Goal: Information Seeking & Learning: Learn about a topic

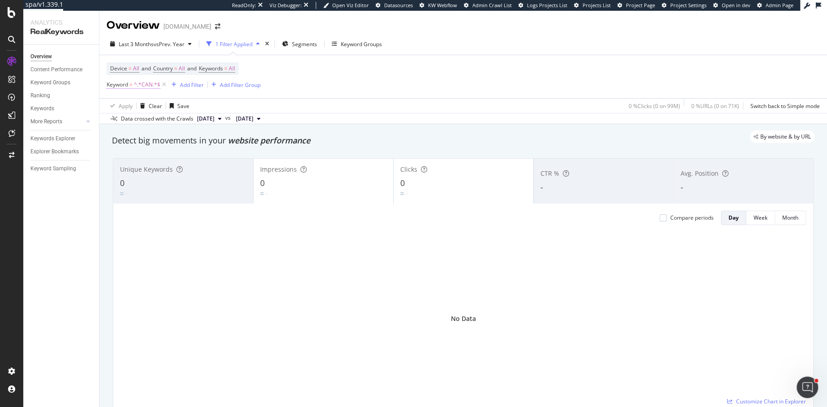
click at [147, 87] on span "^.*CAN.*$" at bounding box center [147, 84] width 26 height 13
click at [142, 120] on input "CAN" at bounding box center [157, 122] width 85 height 14
type input "coupe"
click at [203, 138] on div "Apply" at bounding box center [206, 141] width 14 height 8
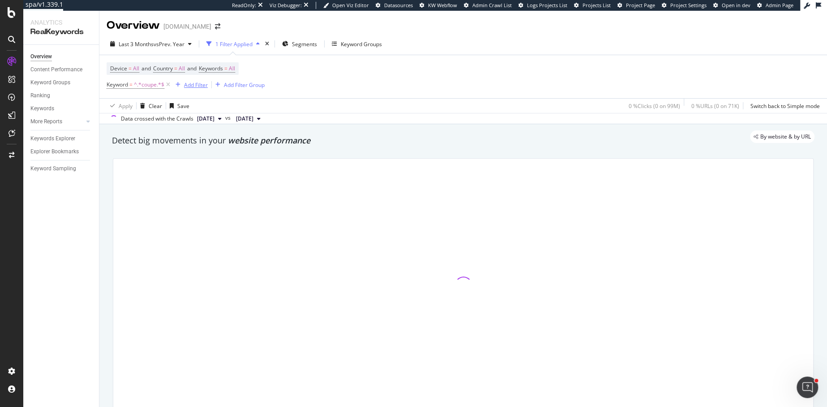
click at [198, 84] on div "Add Filter" at bounding box center [196, 85] width 24 height 8
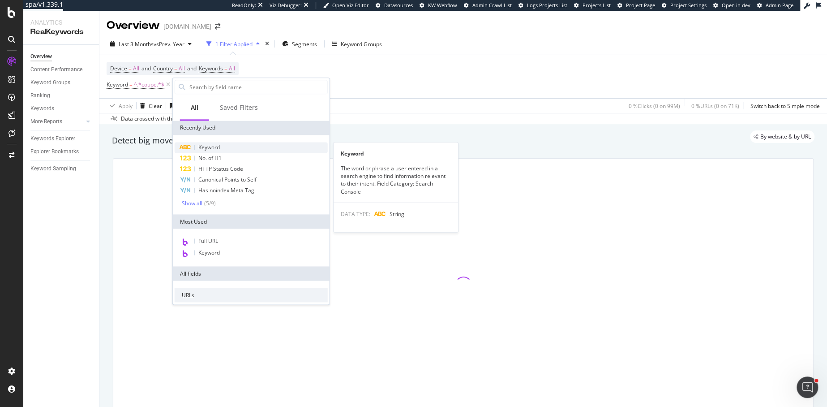
click at [210, 146] on span "Keyword" at bounding box center [209, 147] width 22 height 8
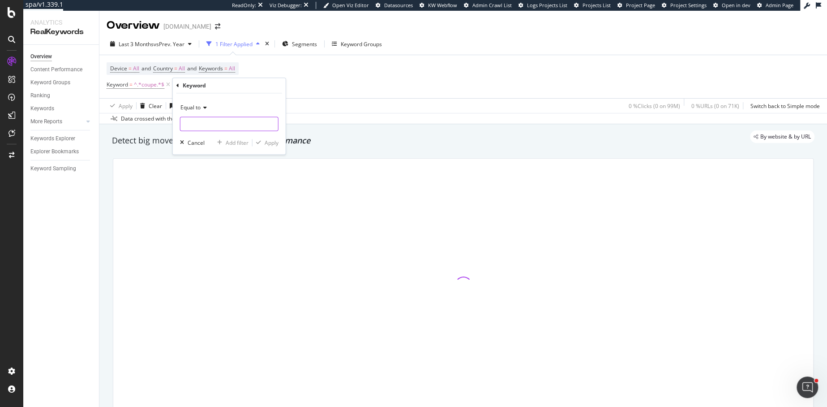
click at [206, 122] on input "text" at bounding box center [230, 123] width 98 height 14
click at [198, 107] on span "Equal to" at bounding box center [191, 107] width 20 height 8
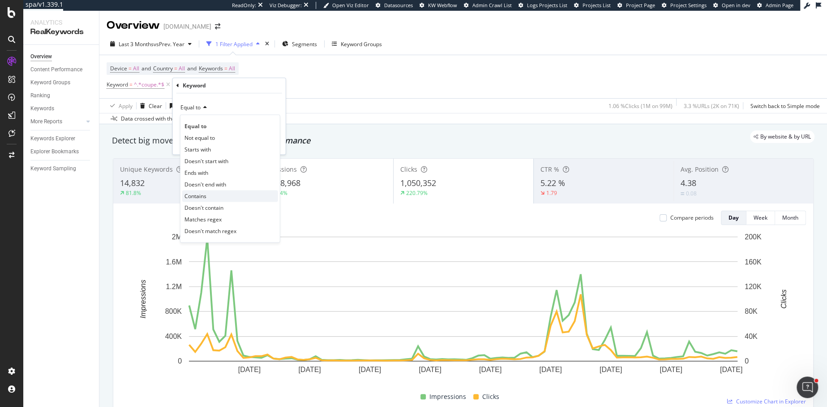
click at [196, 196] on span "Contains" at bounding box center [196, 196] width 22 height 8
click at [196, 123] on input "text" at bounding box center [230, 123] width 98 height 14
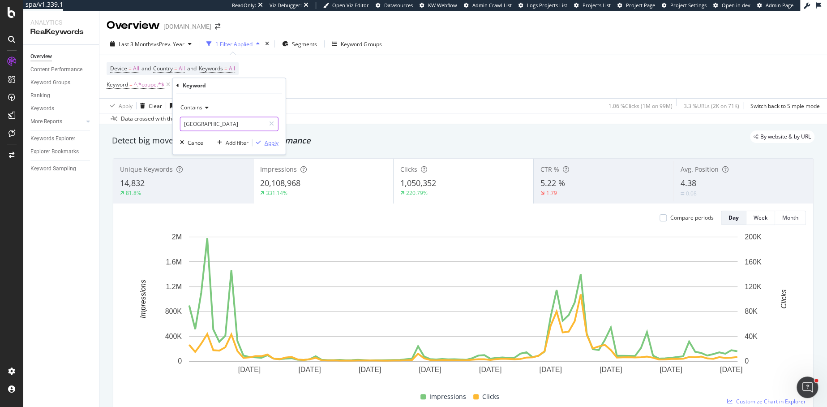
type input "[GEOGRAPHIC_DATA]"
click at [271, 142] on div "Apply" at bounding box center [272, 143] width 14 height 8
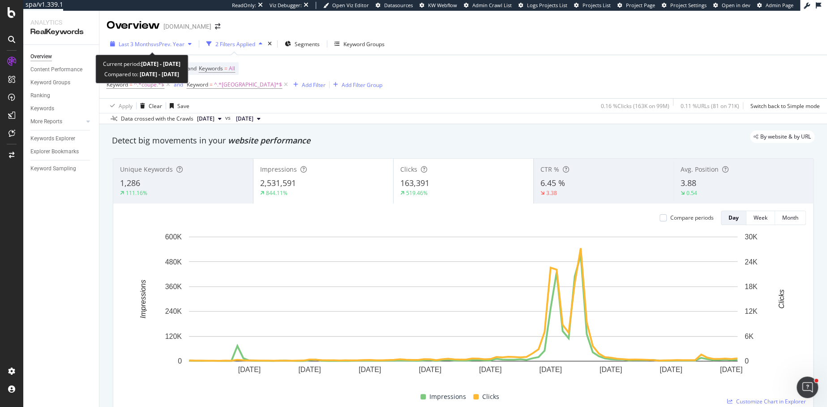
click at [148, 41] on span "Last 3 Months" at bounding box center [136, 44] width 35 height 8
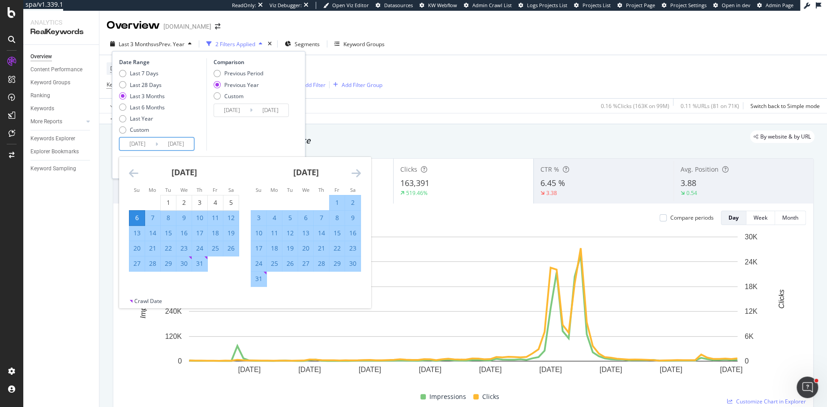
click at [135, 146] on input "[DATE]" at bounding box center [138, 144] width 36 height 13
click at [135, 175] on icon "Move backward to switch to the previous month." at bounding box center [133, 173] width 9 height 11
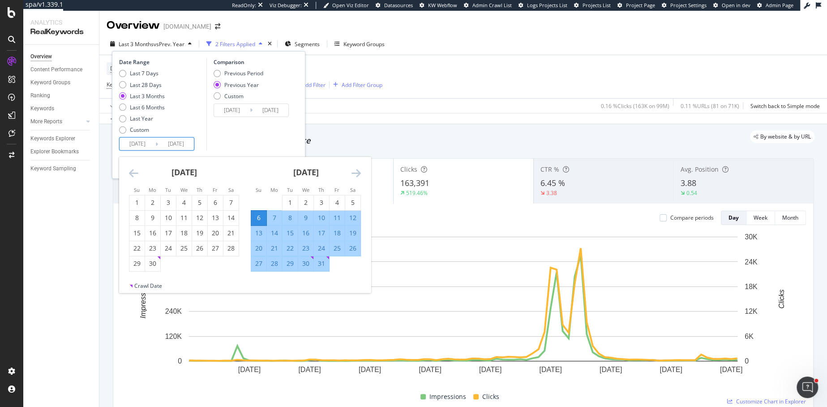
click at [135, 175] on icon "Move backward to switch to the previous month." at bounding box center [133, 173] width 9 height 11
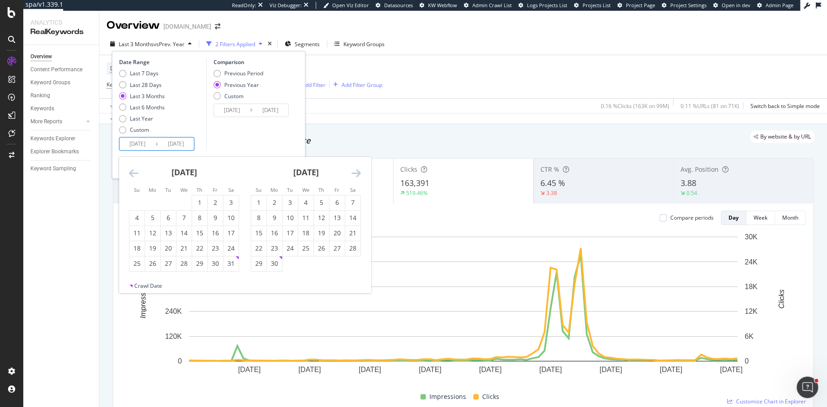
click at [135, 175] on icon "Move backward to switch to the previous month." at bounding box center [133, 173] width 9 height 11
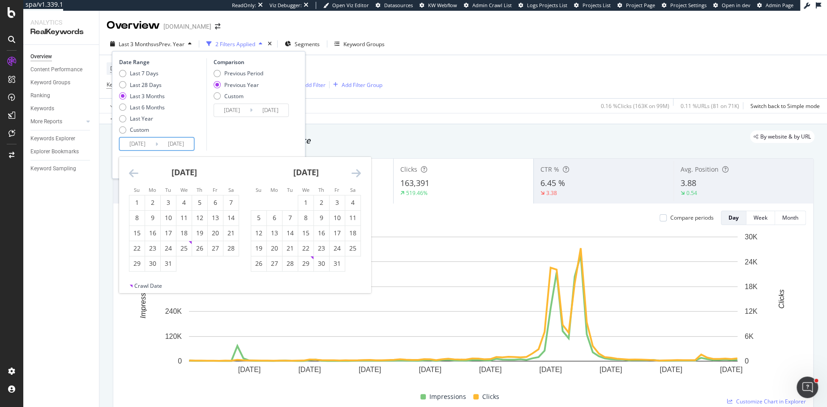
click at [420, 99] on div "Apply Clear Save 0.16 % Clicks ( 163K on 99M ) 0.11 % URLs ( 81 on 71K ) Switch…" at bounding box center [463, 105] width 728 height 15
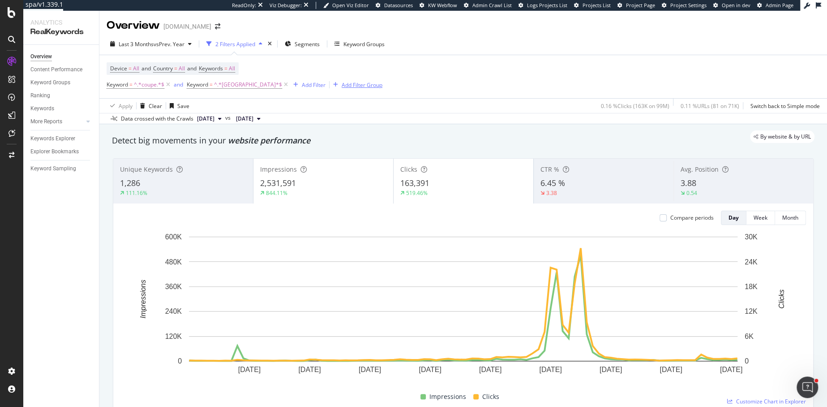
click at [342, 84] on div "Add Filter Group" at bounding box center [362, 85] width 41 height 8
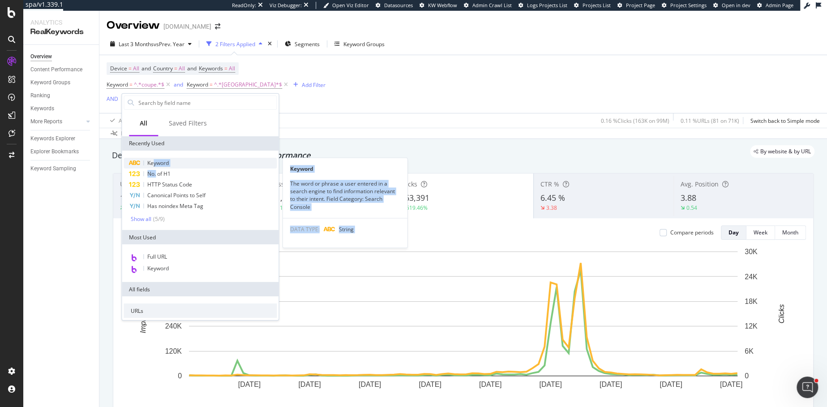
drag, startPoint x: 155, startPoint y: 172, endPoint x: 155, endPoint y: 163, distance: 9.0
click at [155, 163] on div "Keyword Keyword The word or phrase a user entered in a search engine to find in…" at bounding box center [200, 190] width 153 height 65
click at [155, 163] on span "Keyword" at bounding box center [158, 163] width 22 height 8
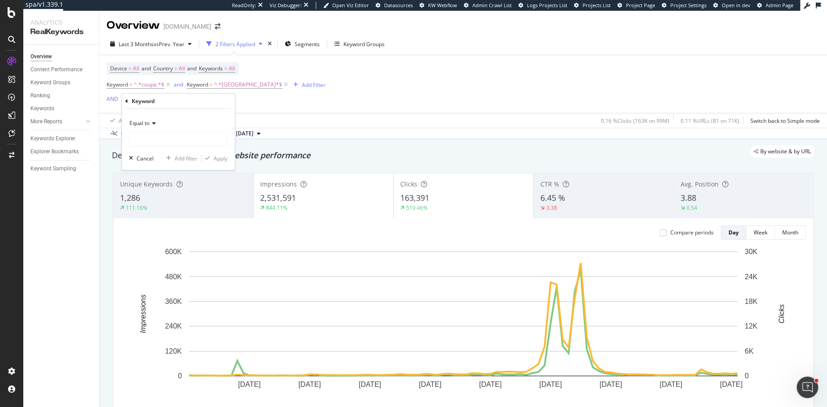
click at [145, 122] on span "Equal to" at bounding box center [139, 123] width 20 height 8
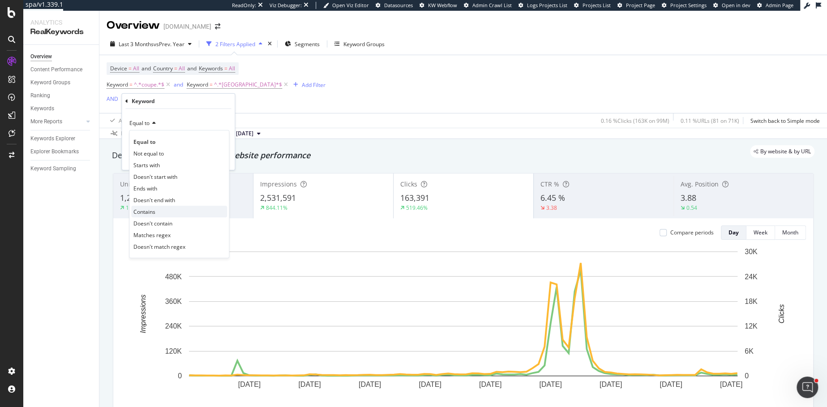
click at [147, 213] on span "Contains" at bounding box center [144, 212] width 22 height 8
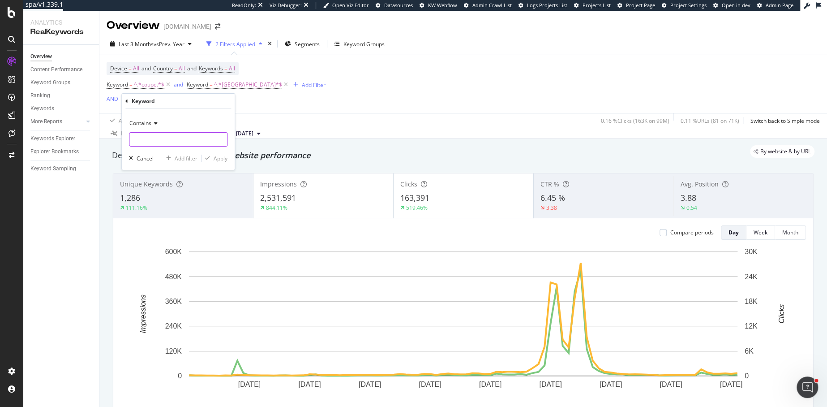
click at [146, 139] on input "text" at bounding box center [178, 139] width 98 height 14
type input "can"
click at [225, 156] on div "Apply" at bounding box center [221, 159] width 14 height 8
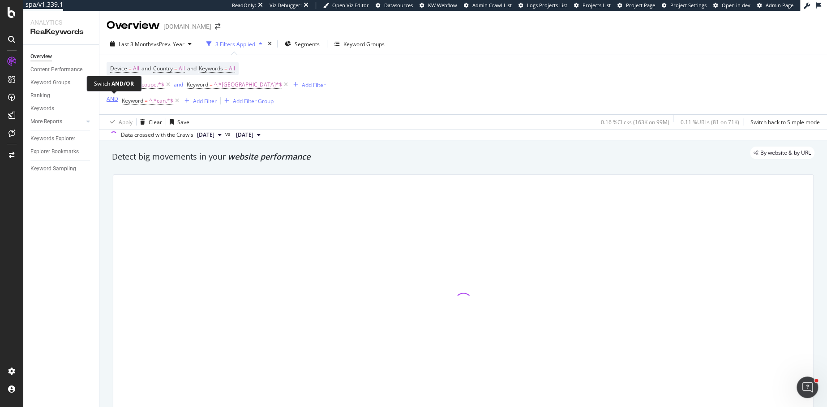
click at [108, 97] on div "AND" at bounding box center [113, 99] width 12 height 8
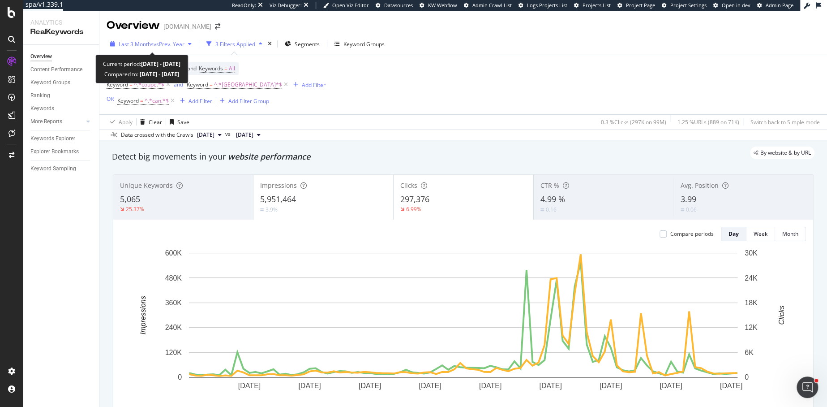
click at [149, 44] on span "Last 3 Months" at bounding box center [136, 44] width 35 height 8
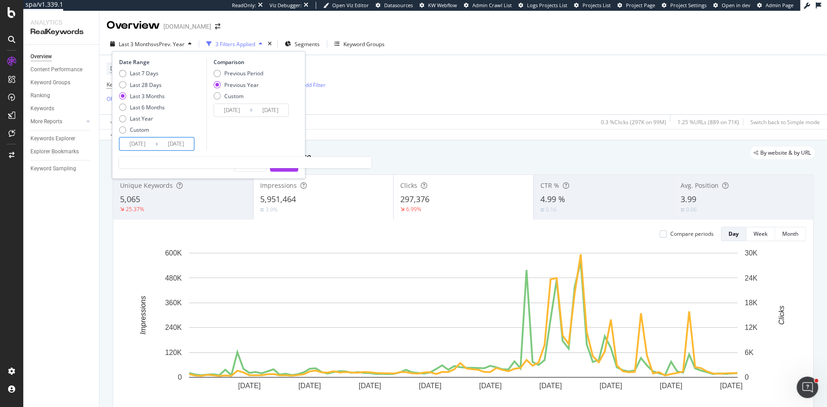
click at [134, 143] on input "[DATE]" at bounding box center [138, 144] width 36 height 13
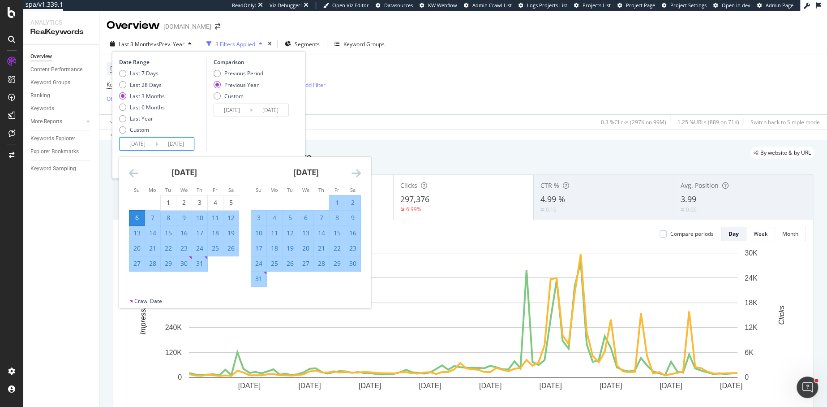
click at [131, 170] on icon "Move backward to switch to the previous month." at bounding box center [133, 173] width 9 height 11
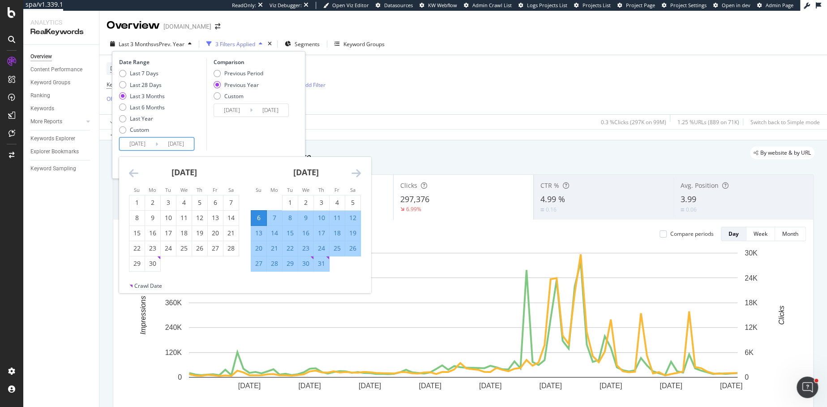
click at [131, 170] on icon "Move backward to switch to the previous month." at bounding box center [133, 173] width 9 height 11
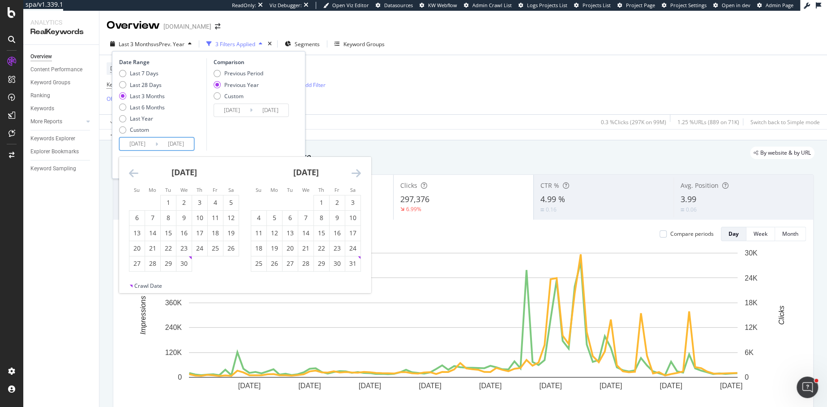
click at [131, 170] on icon "Move backward to switch to the previous month." at bounding box center [133, 173] width 9 height 11
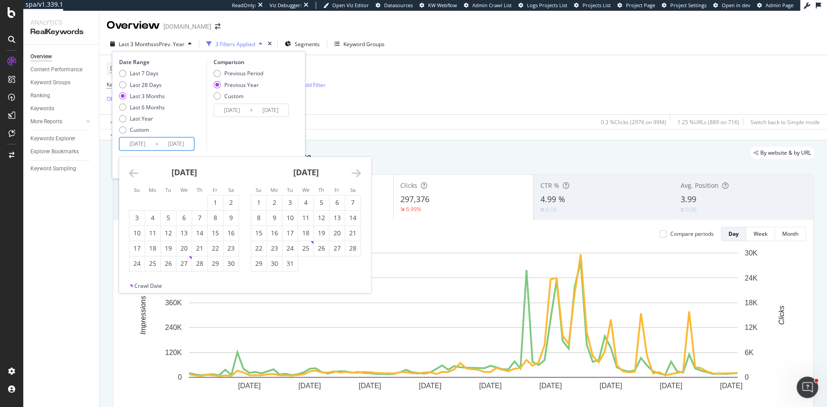
click at [131, 170] on icon "Move backward to switch to the previous month." at bounding box center [133, 173] width 9 height 11
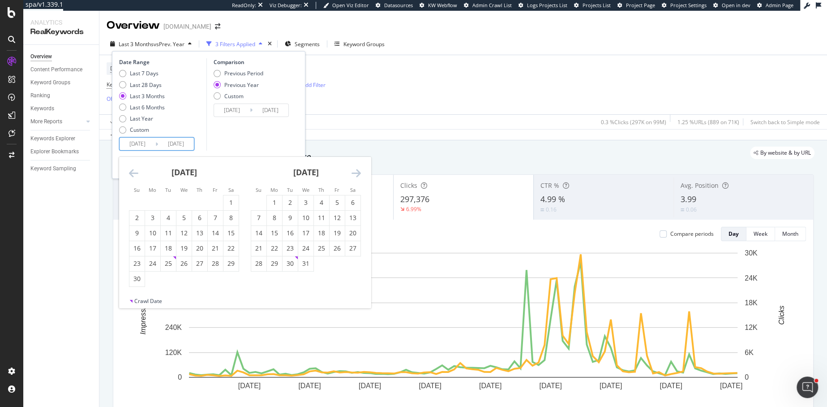
click at [131, 170] on icon "Move backward to switch to the previous month." at bounding box center [133, 173] width 9 height 11
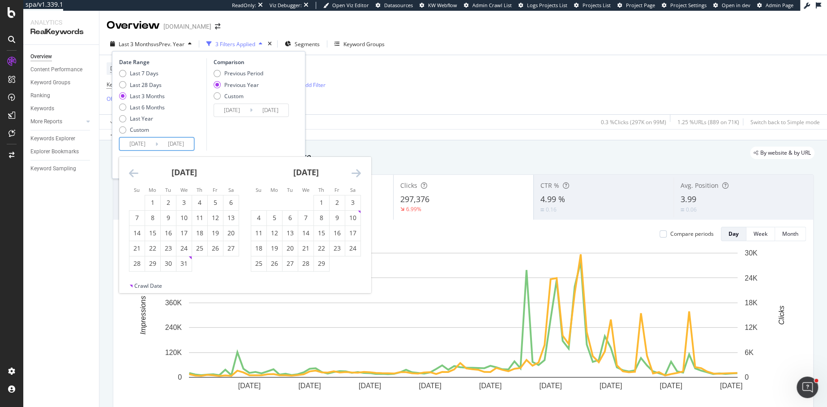
click at [131, 170] on icon "Move backward to switch to the previous month." at bounding box center [133, 173] width 9 height 11
click at [140, 200] on div "1" at bounding box center [136, 202] width 15 height 9
type input "[DATE]"
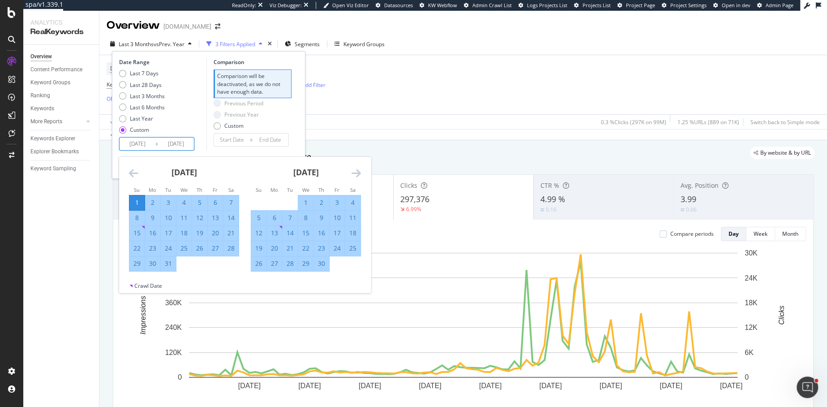
click at [354, 172] on icon "Move forward to switch to the next month." at bounding box center [356, 173] width 9 height 11
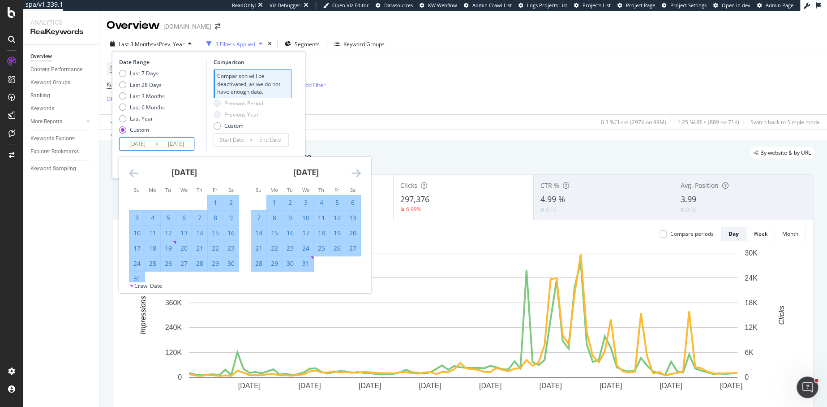
click at [354, 172] on icon "Move forward to switch to the next month." at bounding box center [356, 173] width 9 height 11
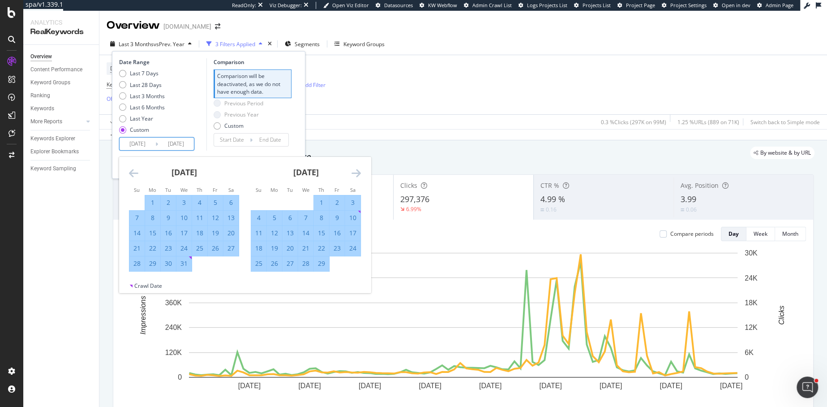
click at [354, 172] on icon "Move forward to switch to the next month." at bounding box center [356, 173] width 9 height 11
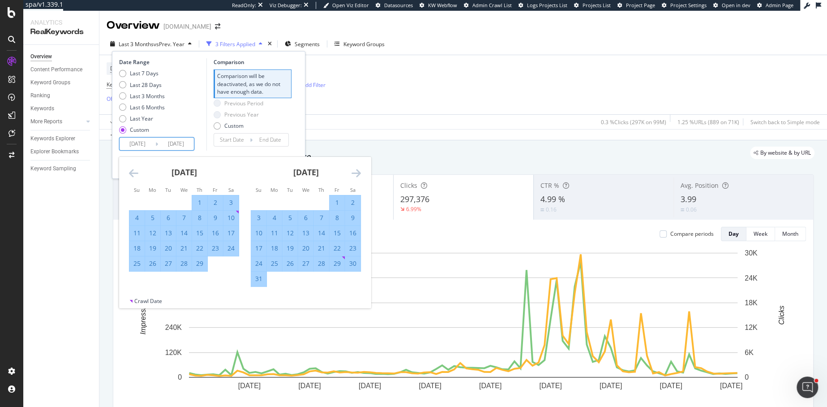
click at [260, 281] on div "31" at bounding box center [258, 278] width 15 height 9
type input "[DATE]"
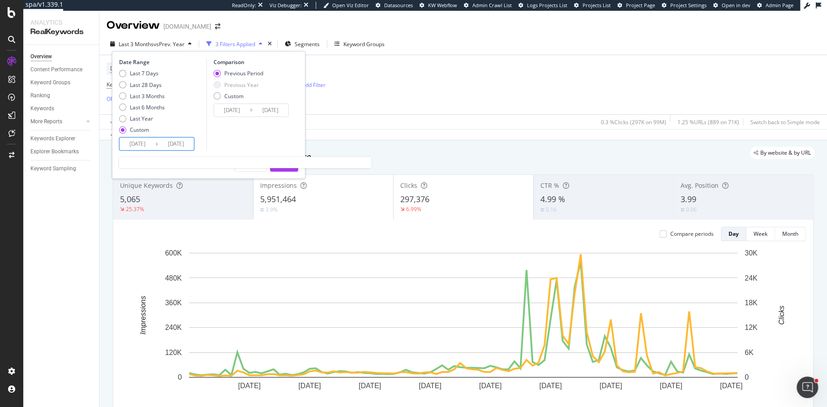
click at [136, 142] on input "[DATE]" at bounding box center [138, 144] width 36 height 13
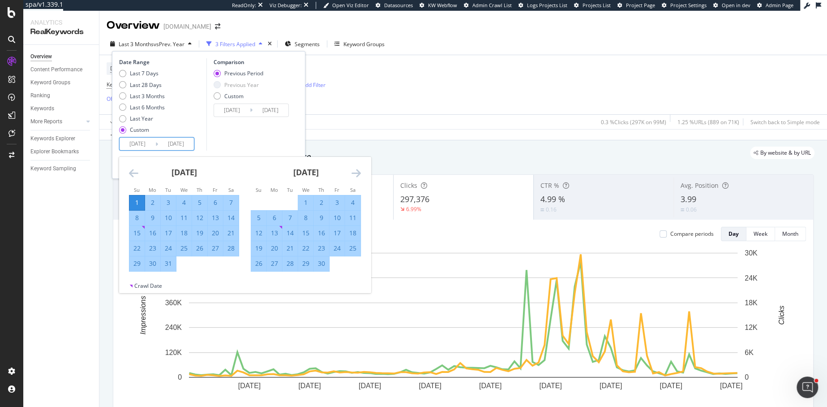
click at [302, 198] on div "1" at bounding box center [305, 202] width 15 height 9
type input "[DATE]"
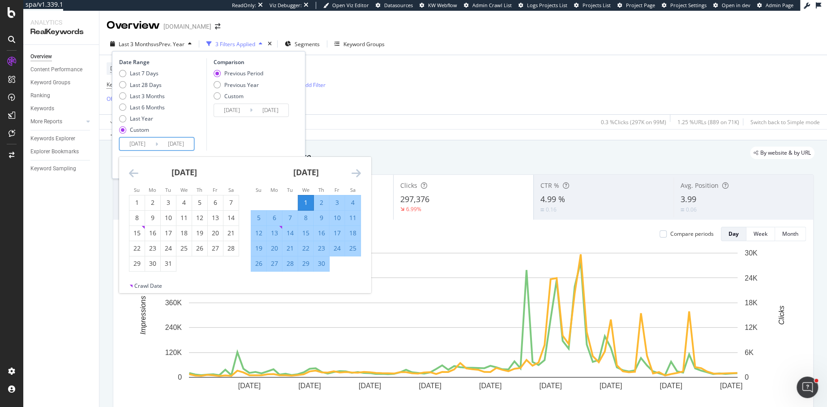
click at [360, 169] on icon "Move forward to switch to the next month." at bounding box center [356, 173] width 9 height 11
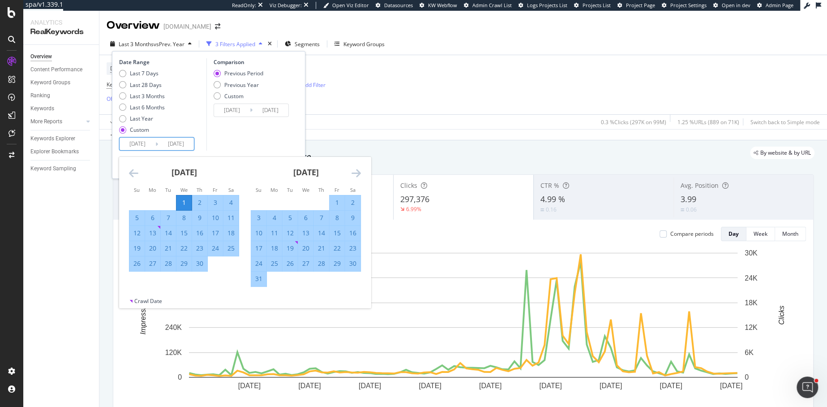
click at [360, 169] on icon "Move forward to switch to the next month." at bounding box center [356, 173] width 9 height 11
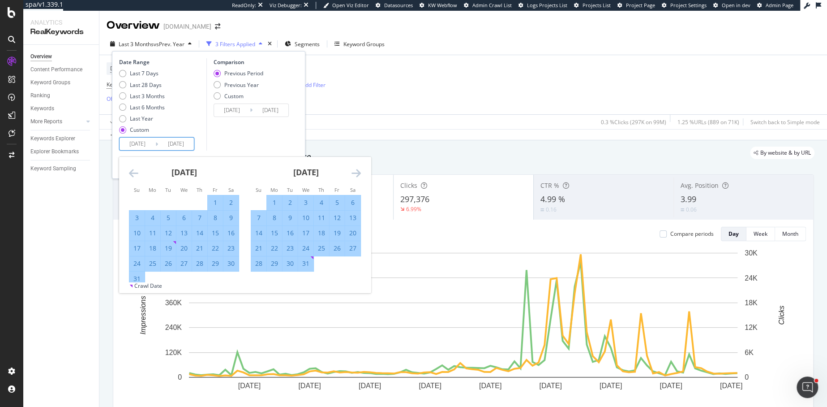
click at [360, 169] on icon "Move forward to switch to the next month." at bounding box center [356, 173] width 9 height 11
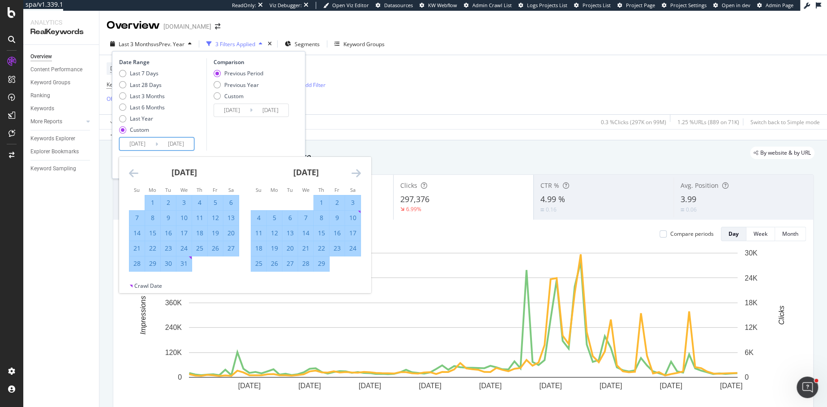
click at [360, 169] on icon "Move forward to switch to the next month." at bounding box center [356, 173] width 9 height 11
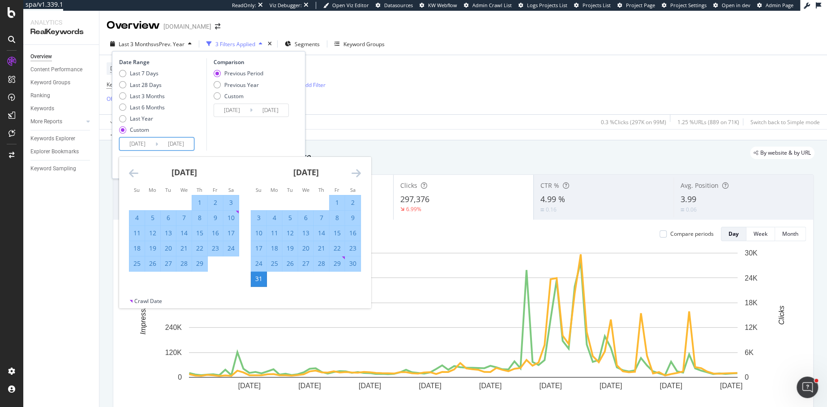
click at [280, 132] on div "Comparison Previous Period Previous Year Custom [DATE] Navigate forward to inte…" at bounding box center [248, 104] width 85 height 92
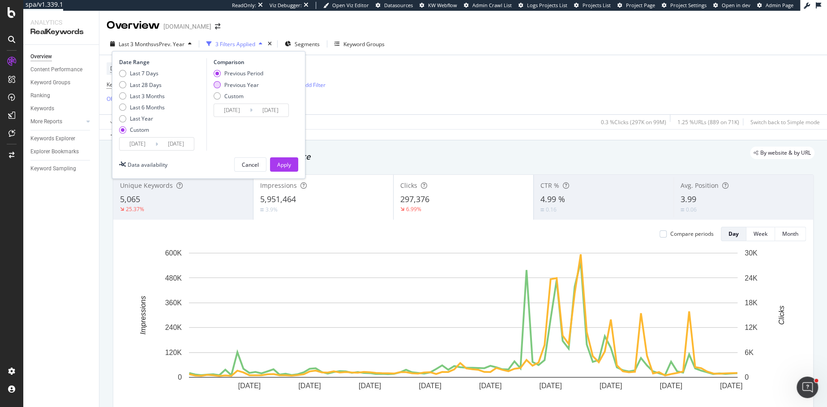
click at [223, 85] on div "Previous Year" at bounding box center [239, 85] width 50 height 8
type input "[DATE]"
click at [283, 161] on div "Apply" at bounding box center [284, 165] width 14 height 8
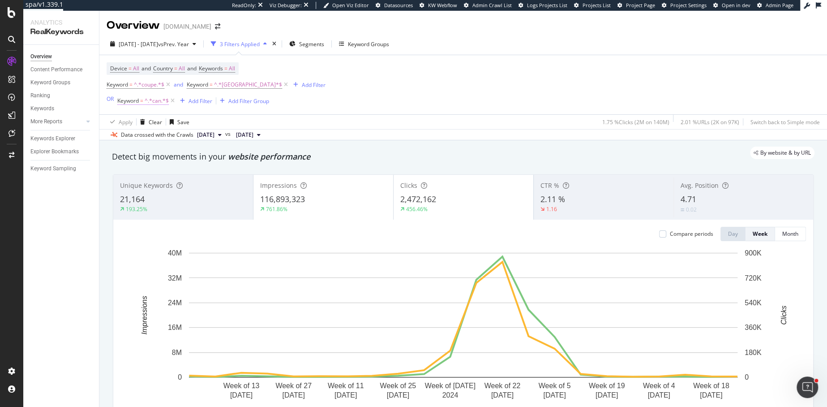
click at [147, 104] on span "^.*can.*$" at bounding box center [157, 101] width 24 height 13
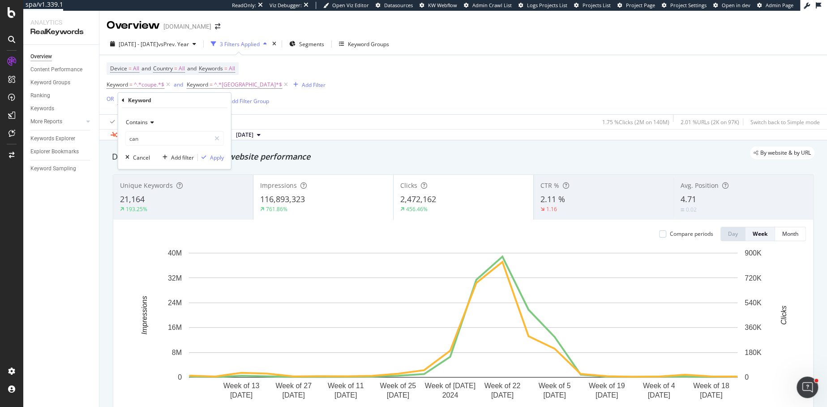
click at [147, 104] on div "Keyword" at bounding box center [175, 100] width 106 height 15
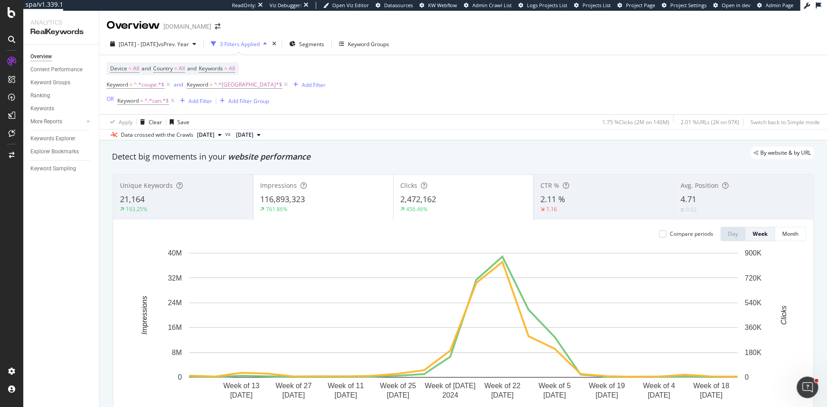
click at [381, 105] on div "Device = All and Country = All and Keywords = All Keyword = ^.*coupe.*$ and Key…" at bounding box center [464, 84] width 714 height 59
click at [189, 46] on span "vs Prev. Year" at bounding box center [173, 44] width 31 height 8
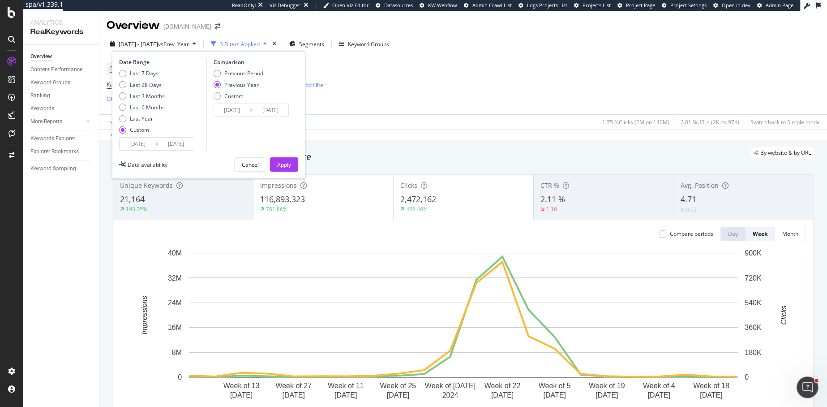
click at [384, 112] on div "Device = All and Country = All and Keywords = All Keyword = ^.*coupe.*$ and Key…" at bounding box center [464, 84] width 714 height 59
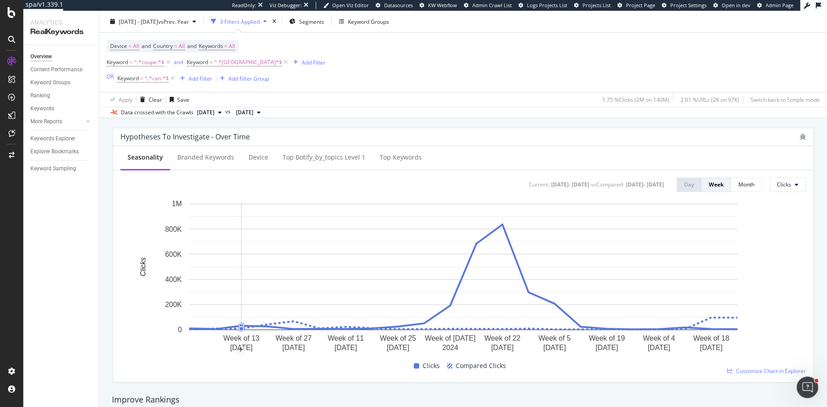
scroll to position [331, 0]
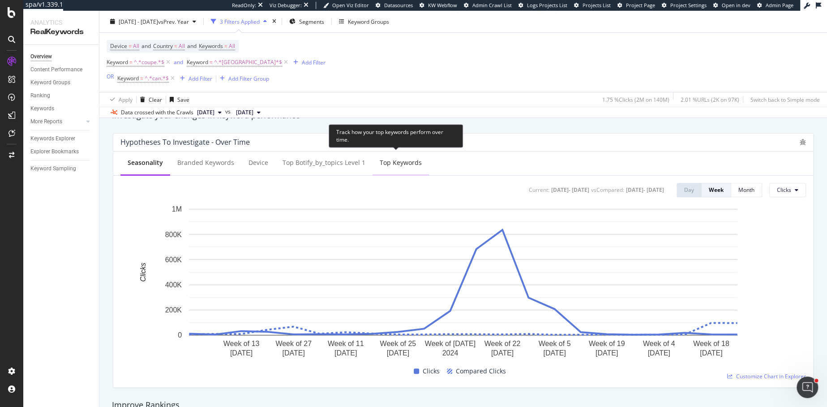
click at [406, 163] on div "Top Keywords" at bounding box center [401, 162] width 42 height 9
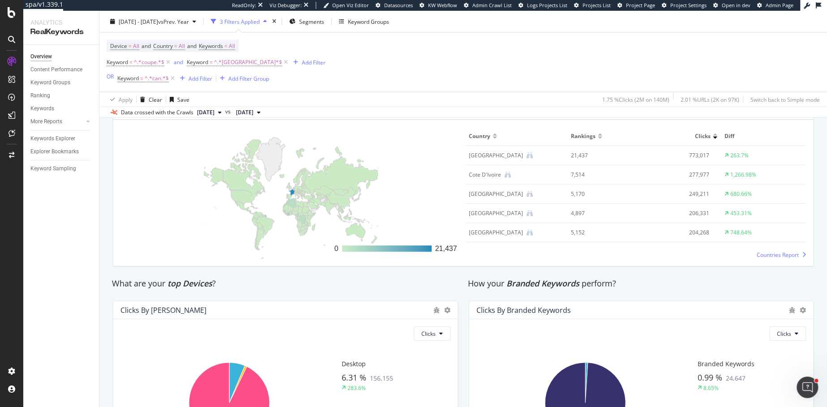
scroll to position [1152, 0]
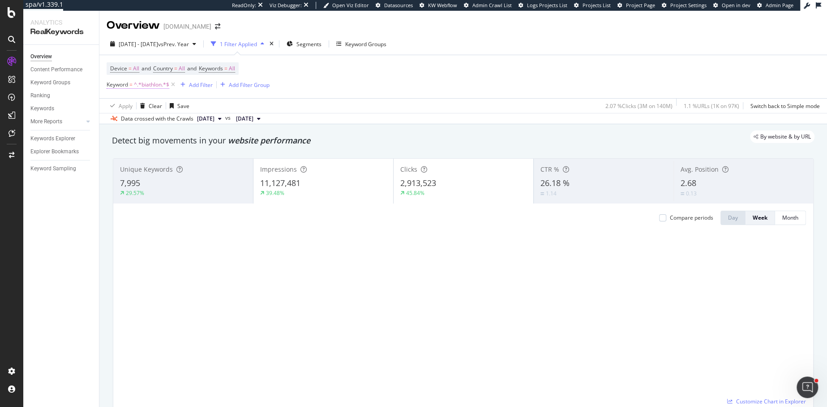
click at [147, 86] on span "^.*biathlon.*$" at bounding box center [151, 84] width 35 height 13
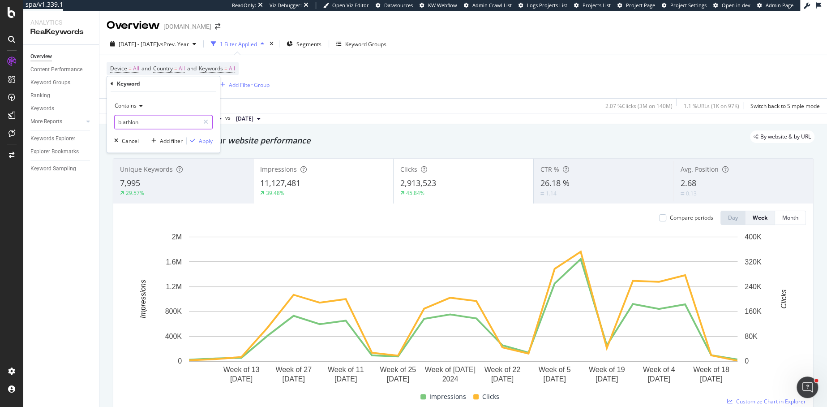
click at [139, 122] on input "biathlon" at bounding box center [157, 122] width 85 height 14
type input "jo"
click at [210, 140] on div "Apply" at bounding box center [206, 141] width 14 height 8
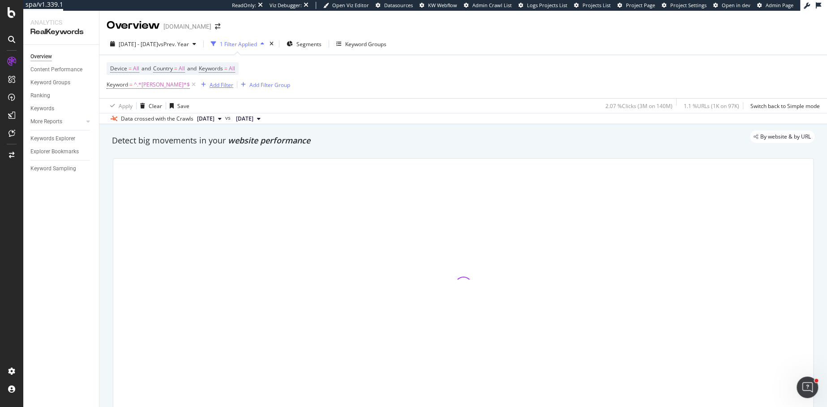
click at [210, 85] on div "Add Filter" at bounding box center [222, 85] width 24 height 8
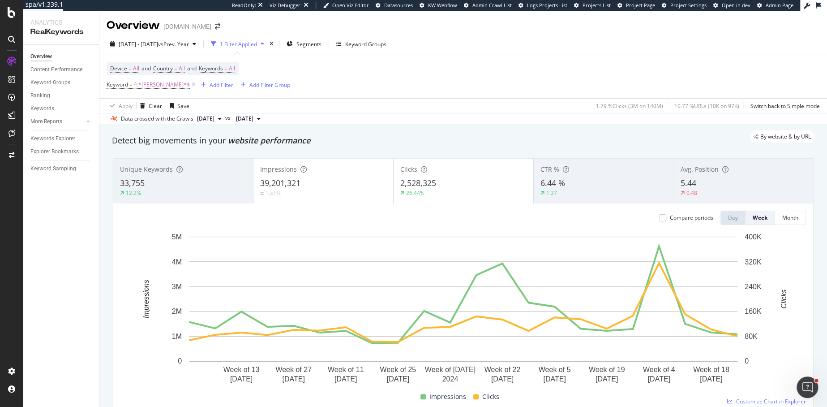
click at [354, 82] on div "Device = All and Country = All and Keywords = All Keyword = ^.*jo.*$ Add Filter…" at bounding box center [464, 76] width 714 height 43
click at [249, 85] on div "Add Filter Group" at bounding box center [269, 85] width 41 height 8
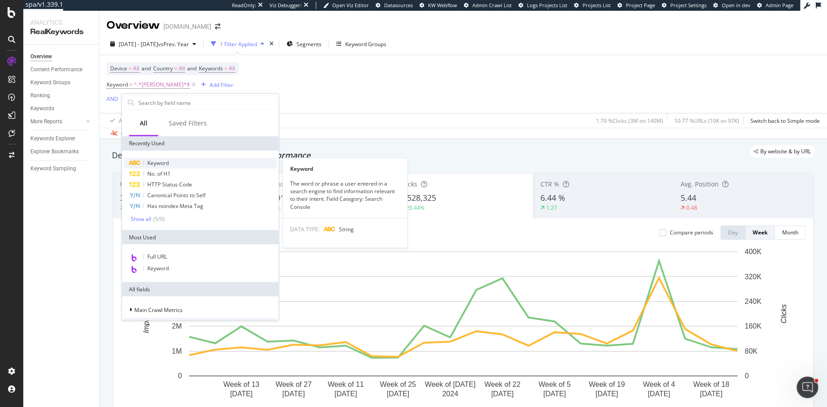
click at [155, 165] on span "Keyword" at bounding box center [158, 163] width 22 height 8
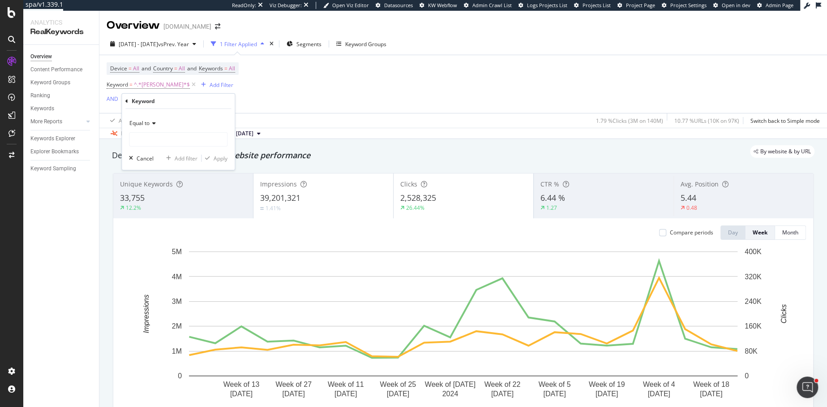
click at [145, 121] on span "Equal to" at bounding box center [139, 123] width 20 height 8
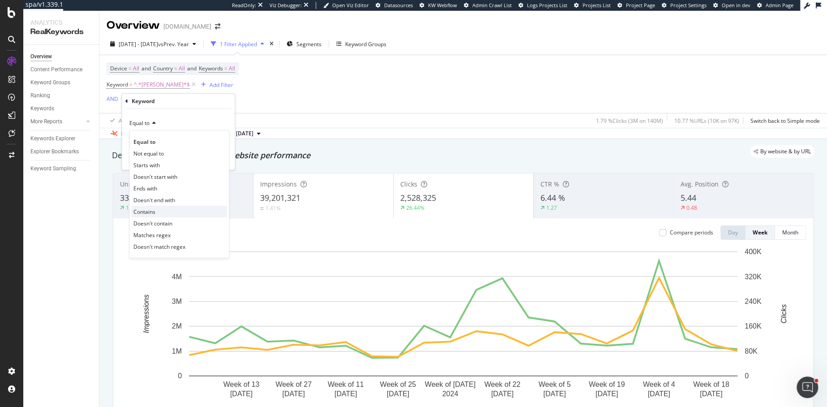
click at [149, 212] on span "Contains" at bounding box center [144, 212] width 22 height 8
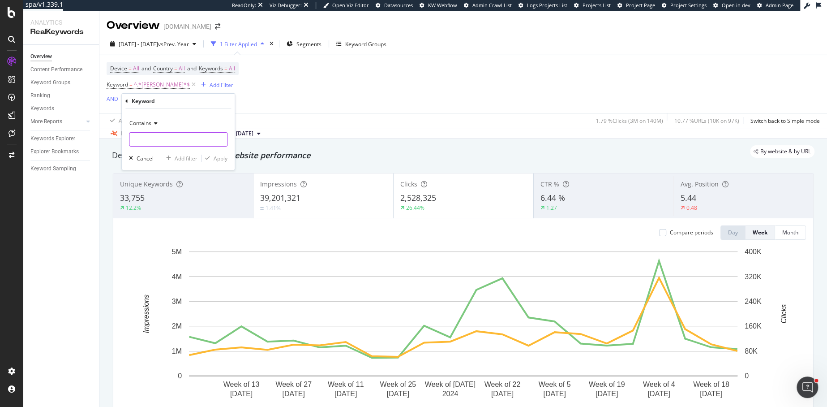
click at [145, 140] on input "text" at bounding box center [178, 139] width 98 height 14
type input "hiver"
click at [222, 157] on div "Apply" at bounding box center [221, 159] width 14 height 8
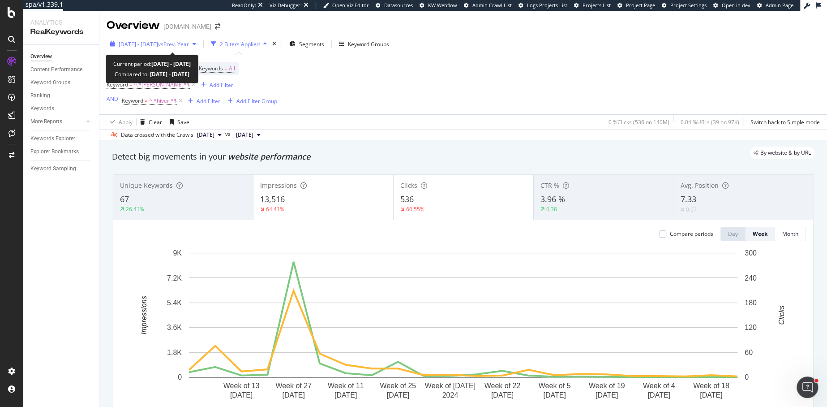
click at [158, 45] on span "[DATE] - [DATE]" at bounding box center [138, 44] width 39 height 8
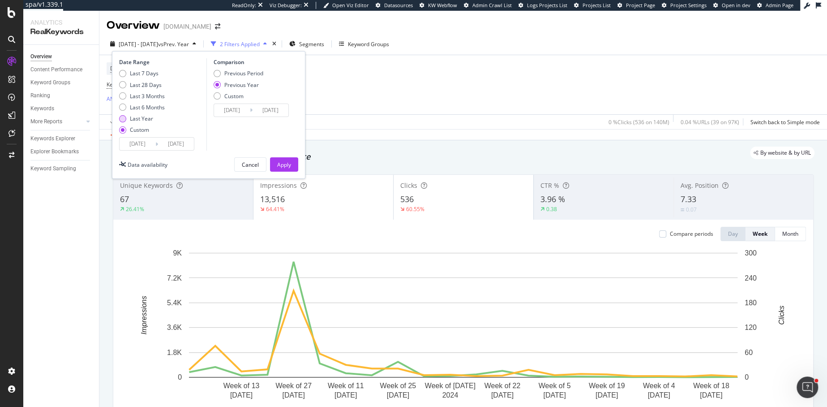
click at [124, 120] on div "Last Year" at bounding box center [122, 118] width 7 height 7
type input "[DATE]"
type input "2023/10/08"
type input "[DATE]"
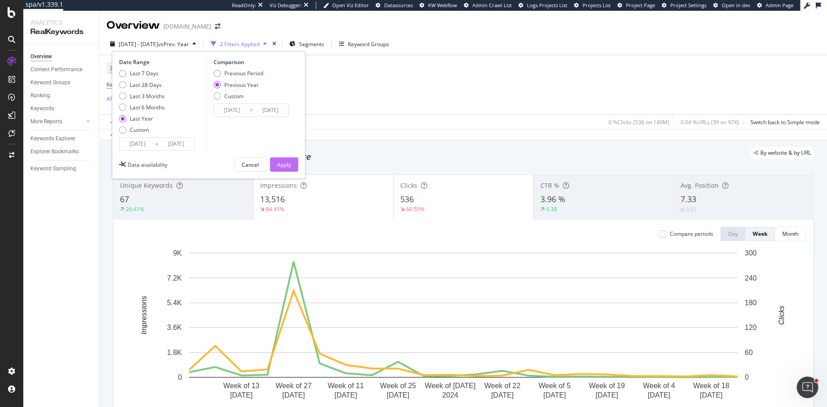
click at [284, 157] on button "Apply" at bounding box center [284, 164] width 28 height 14
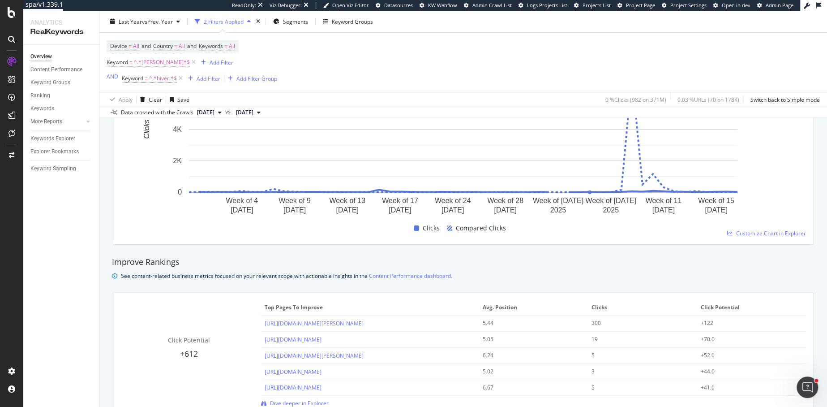
scroll to position [370, 0]
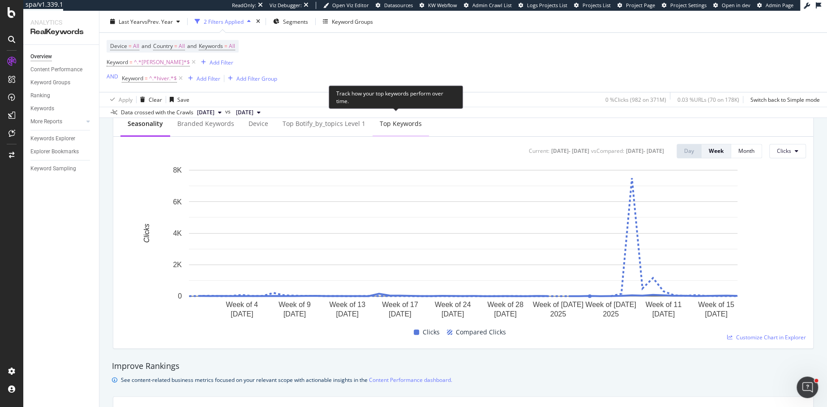
click at [396, 130] on div "Top Keywords" at bounding box center [401, 124] width 56 height 25
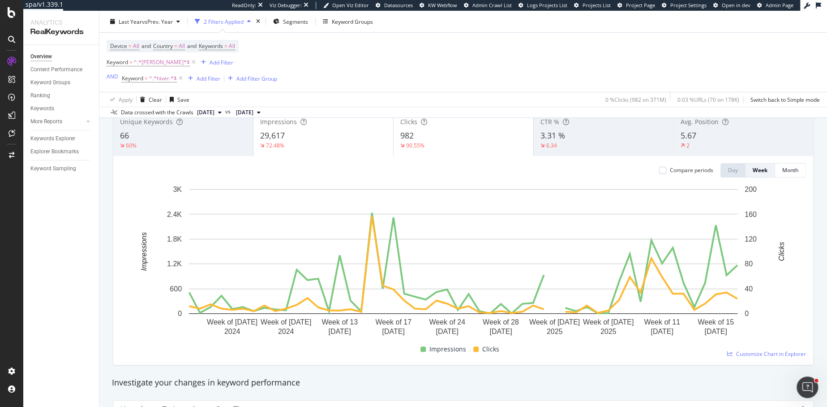
scroll to position [0, 0]
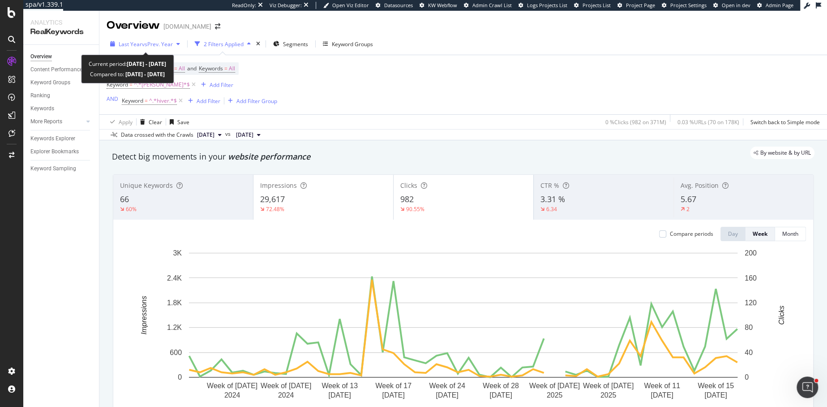
click at [150, 41] on span "vs Prev. Year" at bounding box center [157, 44] width 31 height 8
click at [407, 113] on div "Device = All and Country = All and Keywords = All Keyword = ^.*jo.*$ Add Filter…" at bounding box center [464, 84] width 714 height 59
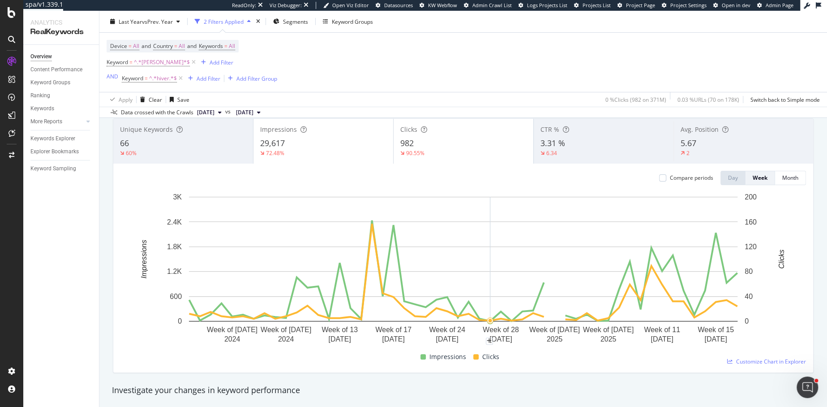
scroll to position [57, 0]
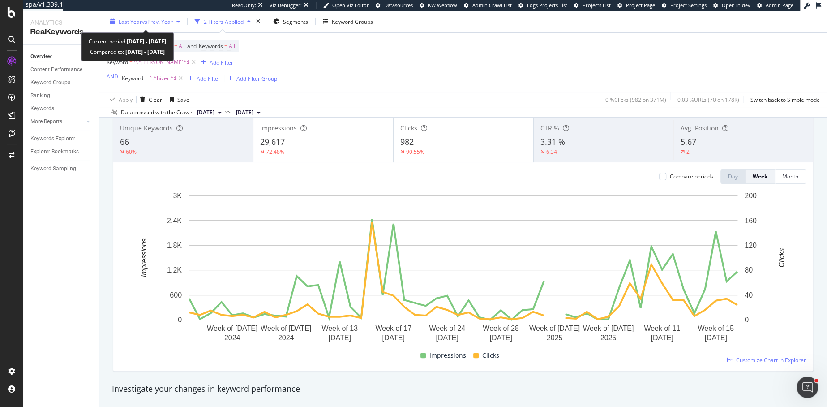
click at [155, 21] on span "vs Prev. Year" at bounding box center [157, 21] width 31 height 8
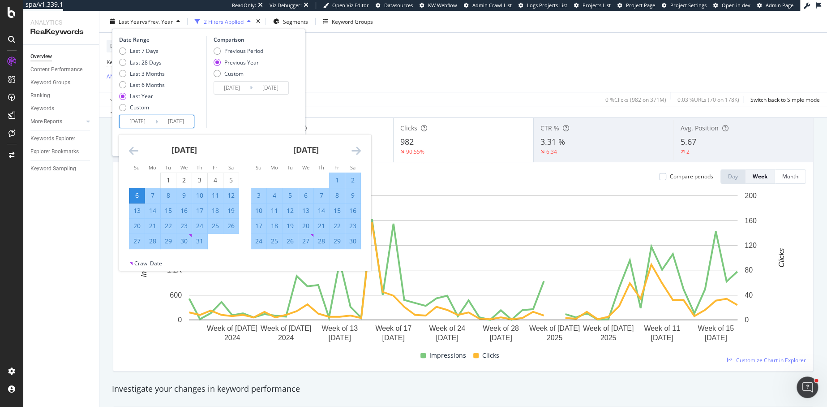
click at [142, 122] on input "[DATE]" at bounding box center [138, 121] width 36 height 13
click at [134, 149] on icon "Move backward to switch to the previous month." at bounding box center [133, 150] width 9 height 11
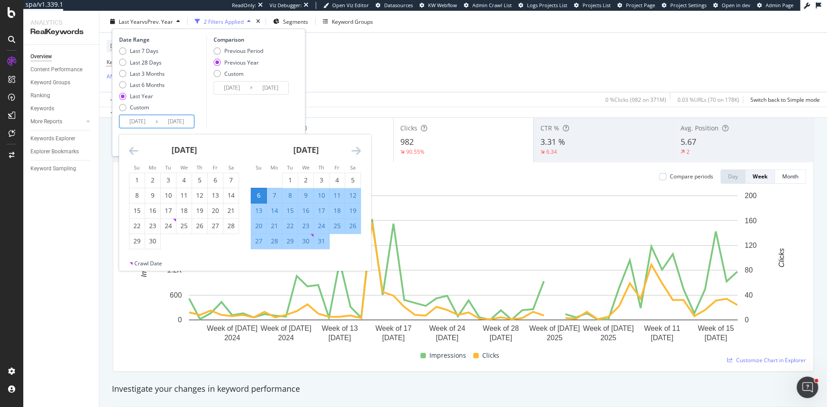
click at [134, 149] on icon "Move backward to switch to the previous month." at bounding box center [133, 150] width 9 height 11
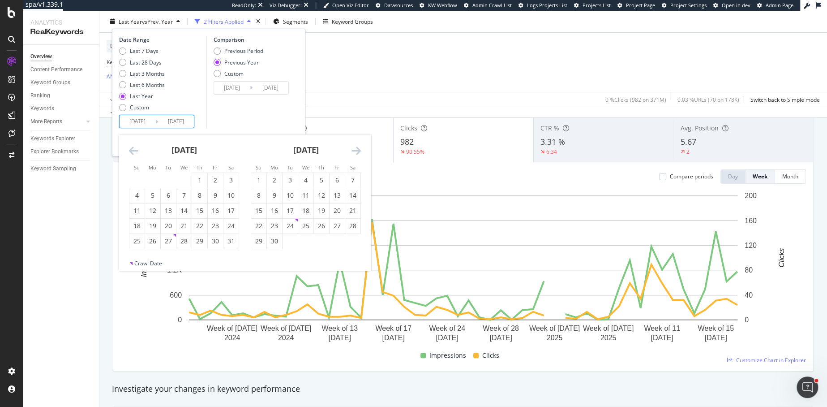
click at [134, 149] on icon "Move backward to switch to the previous month." at bounding box center [133, 150] width 9 height 11
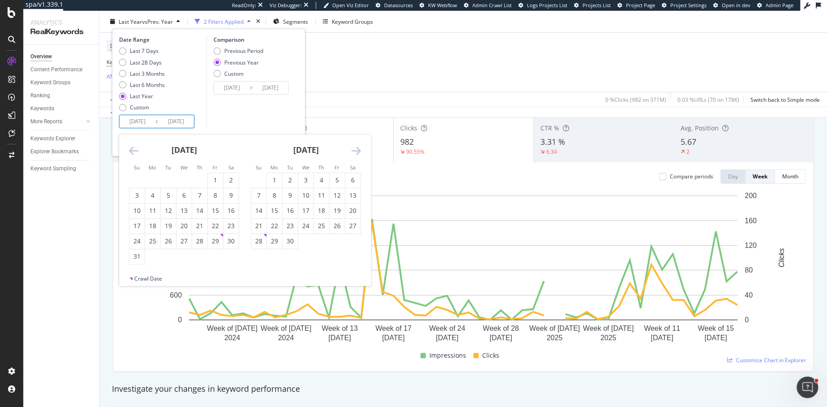
click at [134, 149] on icon "Move backward to switch to the previous month." at bounding box center [133, 150] width 9 height 11
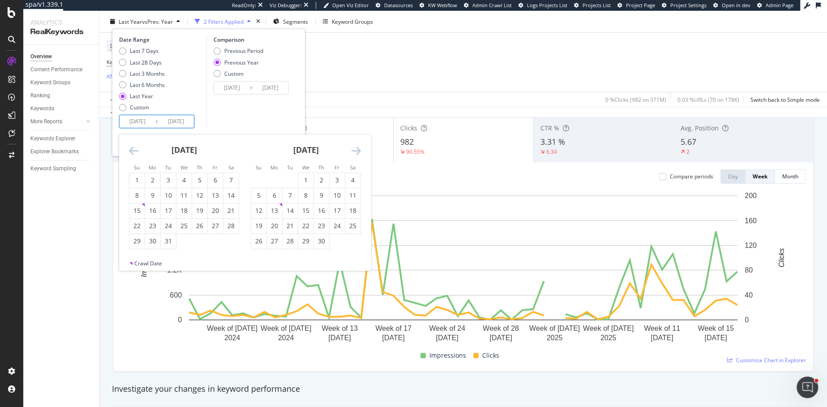
click at [134, 149] on icon "Move backward to switch to the previous month." at bounding box center [133, 150] width 9 height 11
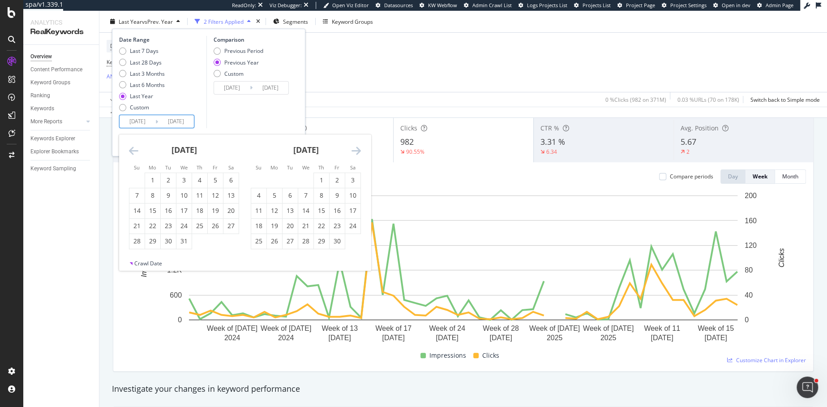
click at [134, 149] on icon "Move backward to switch to the previous month." at bounding box center [133, 150] width 9 height 11
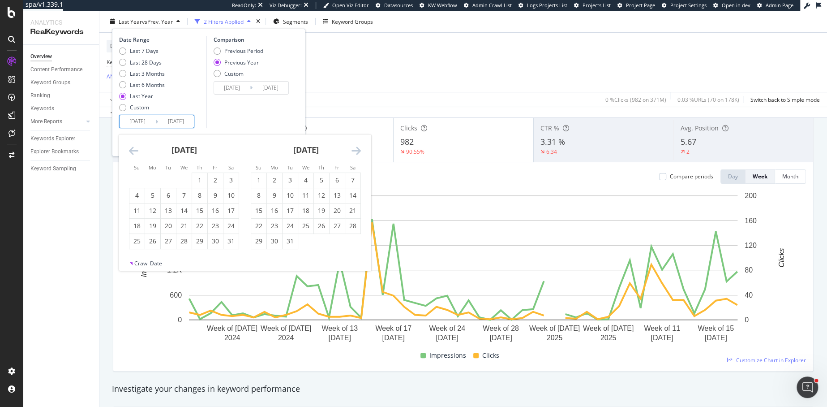
click at [134, 149] on icon "Move backward to switch to the previous month." at bounding box center [133, 150] width 9 height 11
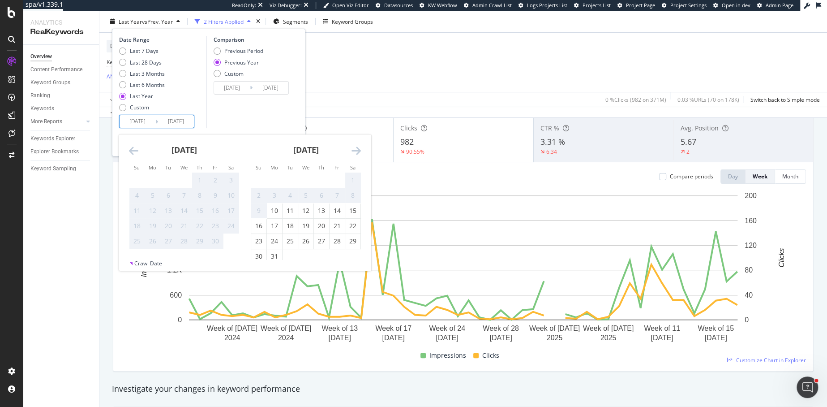
click at [134, 149] on icon "Move backward to switch to the previous month." at bounding box center [133, 150] width 9 height 11
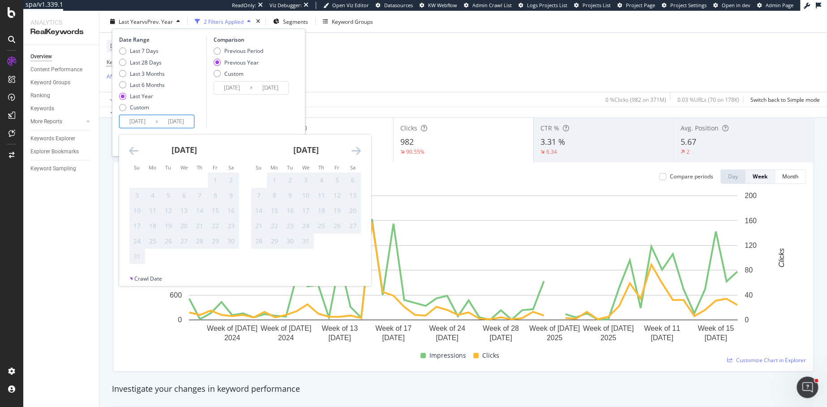
click at [134, 149] on icon "Move backward to switch to the previous month." at bounding box center [133, 150] width 9 height 11
click at [357, 150] on icon "Move forward to switch to the next month." at bounding box center [356, 150] width 9 height 11
click at [354, 149] on icon "Move forward to switch to the next month." at bounding box center [356, 150] width 9 height 11
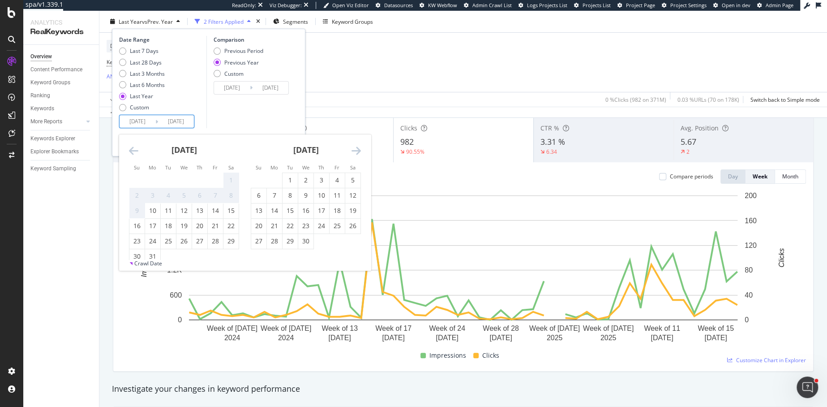
click at [354, 149] on icon "Move forward to switch to the next month." at bounding box center [356, 150] width 9 height 11
drag, startPoint x: 354, startPoint y: 149, endPoint x: 139, endPoint y: 164, distance: 215.6
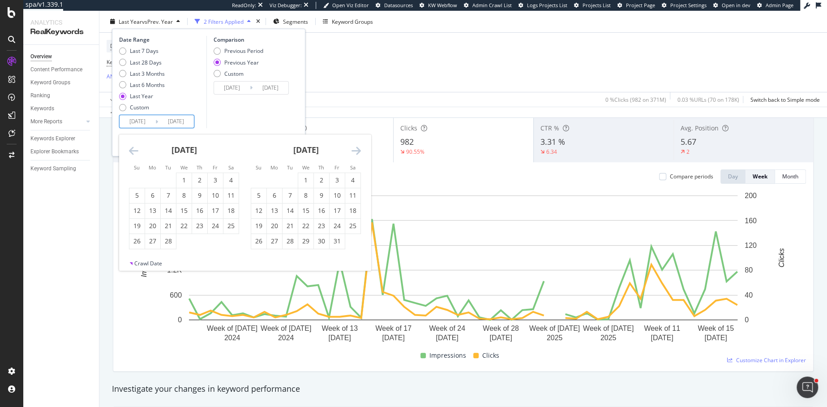
click at [139, 164] on div "Su Mo Tu We Th Fr Sa Su Mo Tu We Th Fr Sa January 2023 1 2 3 4 5 6 7 8 9 10 11 …" at bounding box center [245, 196] width 252 height 125
click at [131, 146] on icon "Move backward to switch to the previous month." at bounding box center [133, 150] width 9 height 11
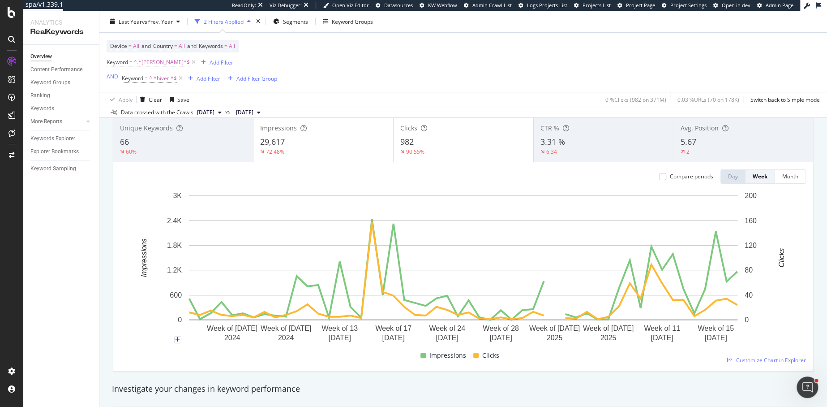
click at [357, 96] on div "Apply Clear Save 0 % Clicks ( 982 on 371M ) 0.03 % URLs ( 70 on 178K ) Switch b…" at bounding box center [463, 99] width 728 height 15
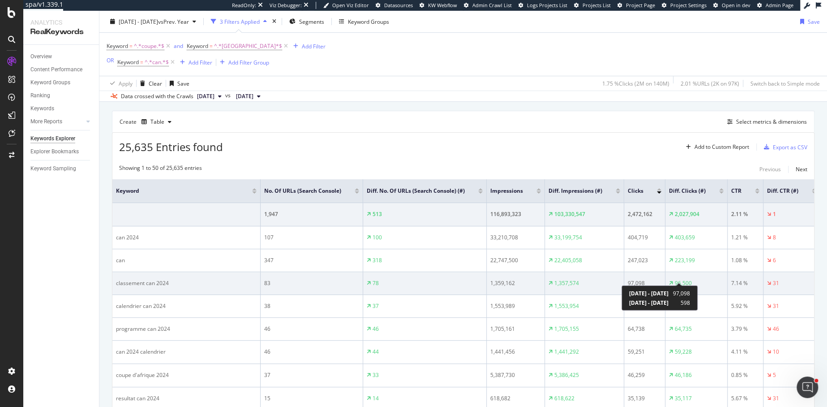
scroll to position [235, 0]
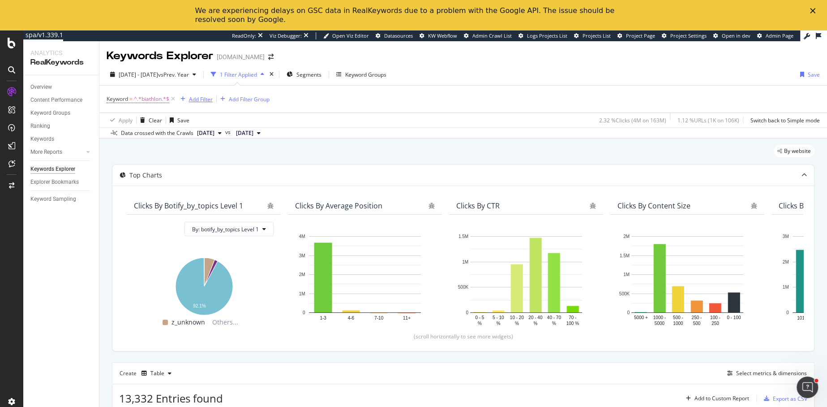
click at [210, 97] on div "Add Filter" at bounding box center [201, 99] width 24 height 8
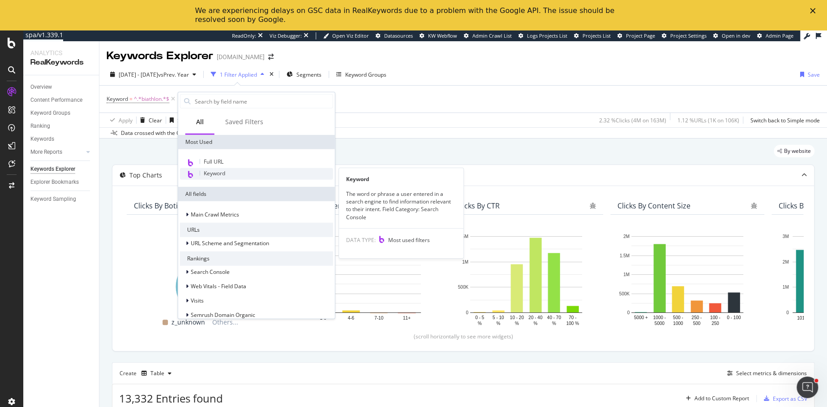
click at [214, 176] on div "Keyword" at bounding box center [256, 174] width 153 height 12
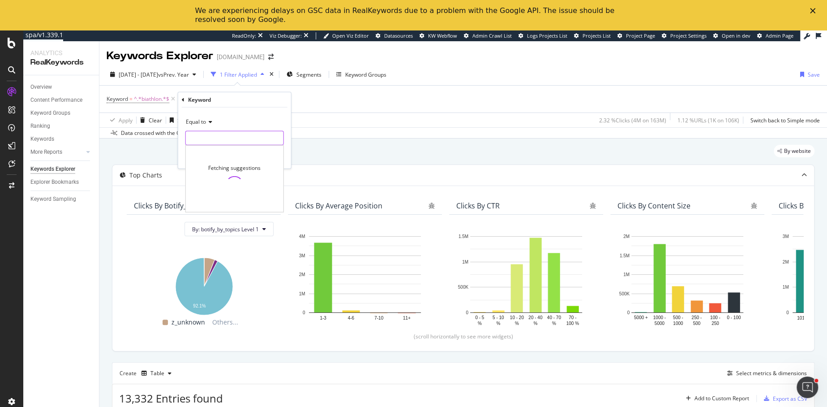
click at [200, 138] on input "text" at bounding box center [235, 138] width 98 height 14
click at [226, 151] on span "biatlon" at bounding box center [223, 150] width 70 height 8
click at [219, 139] on input "biatlon" at bounding box center [228, 138] width 85 height 14
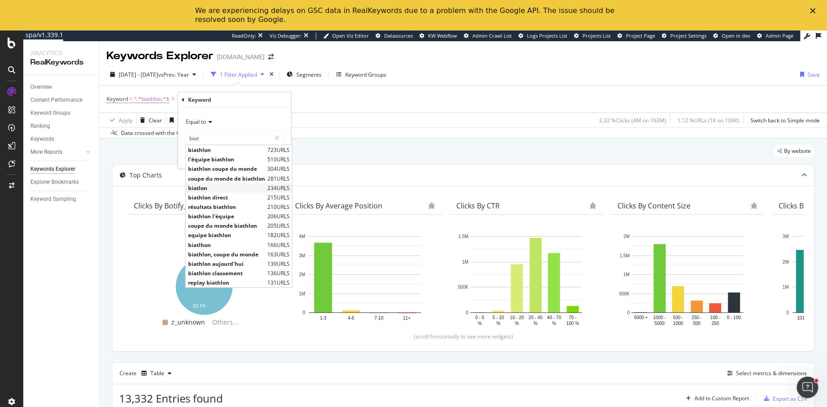
click at [198, 186] on span "biatlon" at bounding box center [226, 188] width 77 height 8
type input "biatlon"
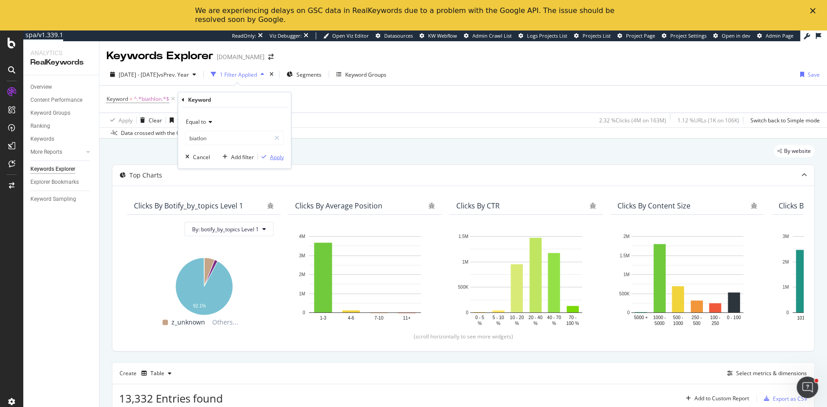
click at [275, 153] on div "Apply" at bounding box center [277, 157] width 14 height 8
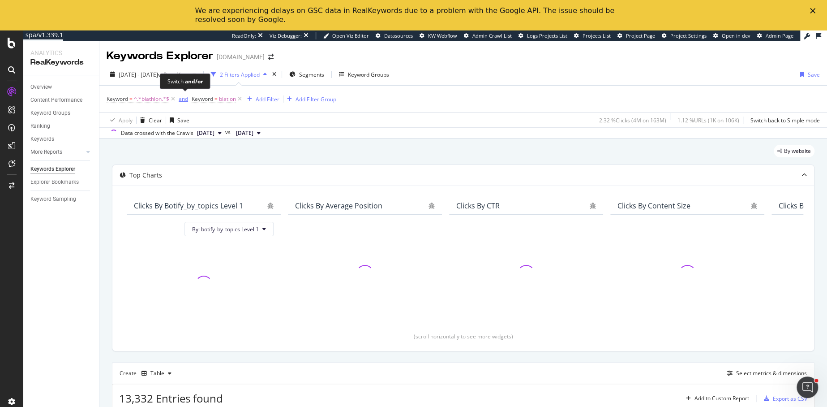
click at [184, 99] on div "and" at bounding box center [183, 99] width 9 height 8
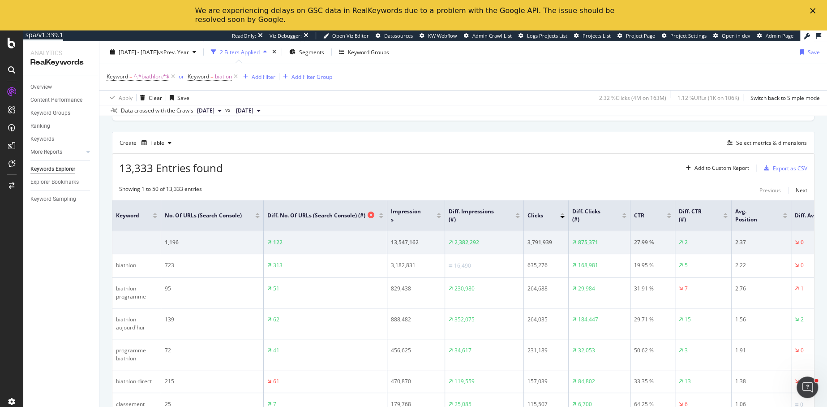
scroll to position [165, 0]
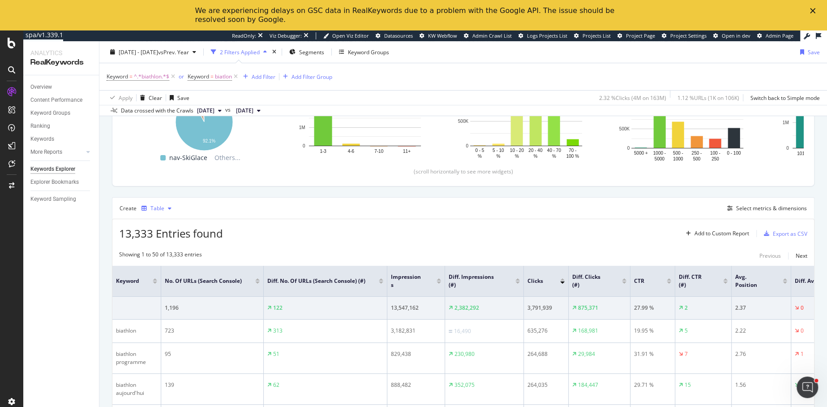
click at [163, 211] on div "Table" at bounding box center [158, 208] width 14 height 5
click at [248, 219] on div "13,333 Entries found Add to Custom Report Export as CSV" at bounding box center [463, 230] width 702 height 22
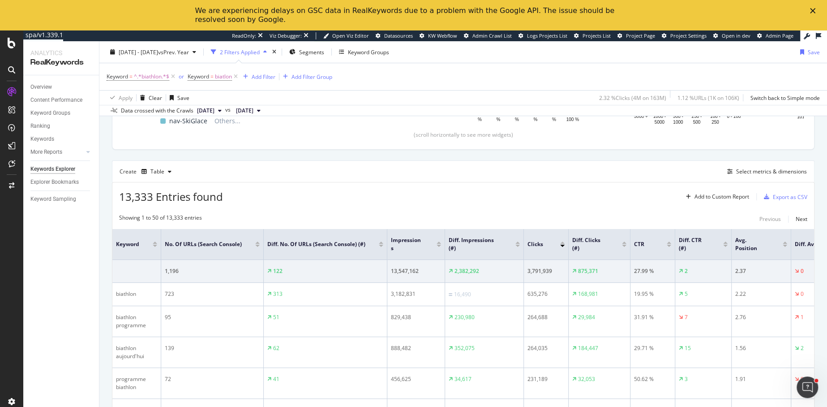
scroll to position [209, 0]
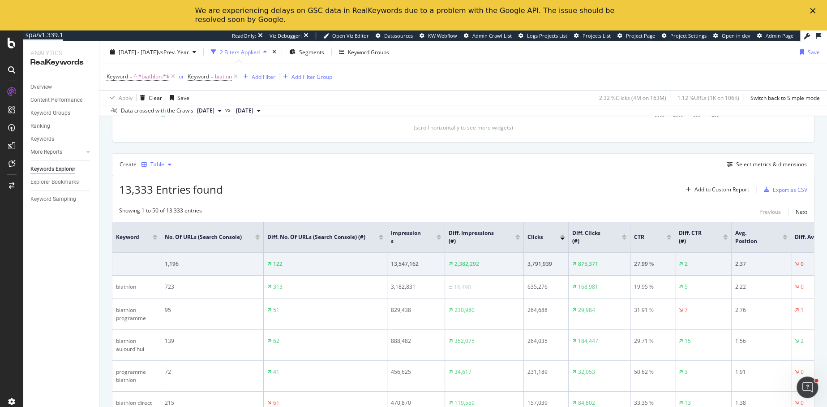
click at [164, 165] on div "button" at bounding box center [169, 164] width 11 height 5
click at [163, 195] on div "Trend" at bounding box center [166, 193] width 15 height 8
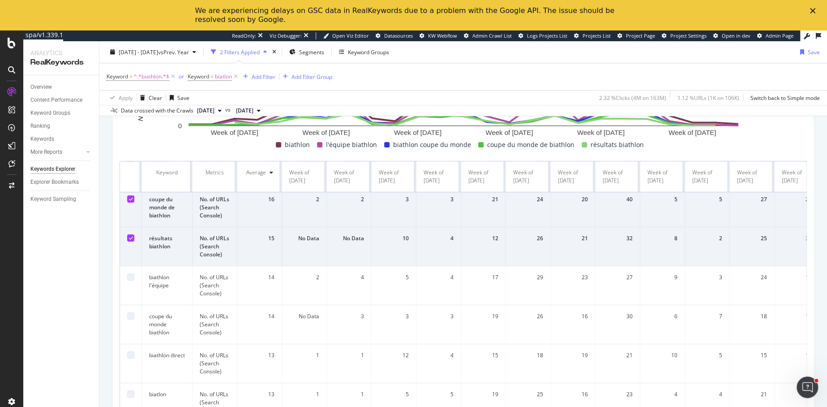
scroll to position [123, 0]
click at [131, 234] on icon at bounding box center [131, 236] width 4 height 4
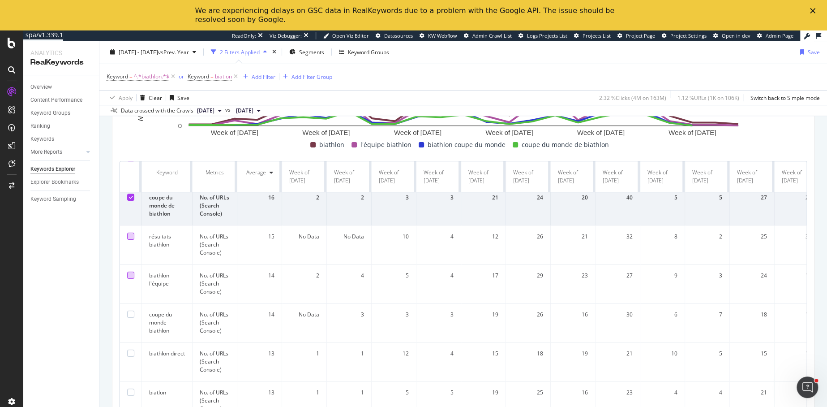
click at [133, 275] on div at bounding box center [130, 274] width 7 height 7
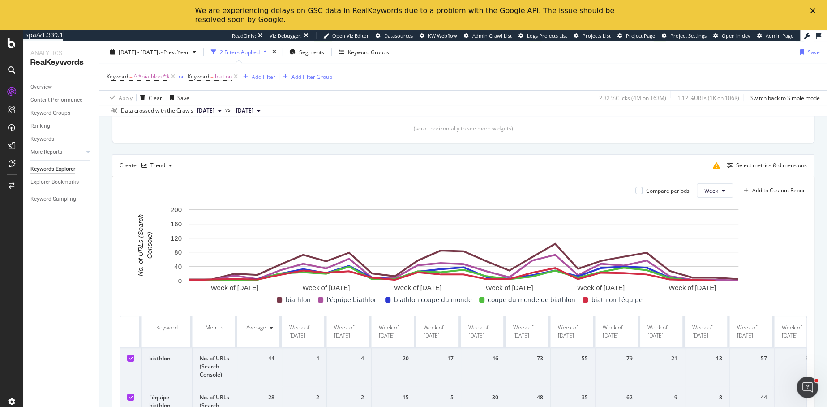
scroll to position [194, 0]
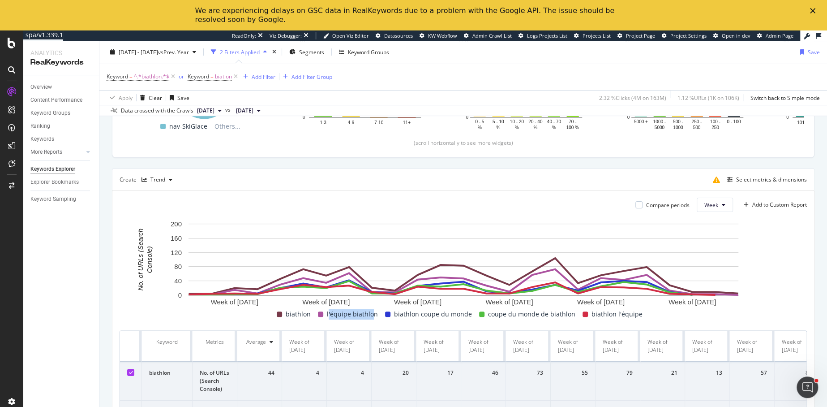
drag, startPoint x: 377, startPoint y: 314, endPoint x: 333, endPoint y: 314, distance: 44.3
click at [333, 305] on span "l'équipe biathlon" at bounding box center [352, 314] width 51 height 11
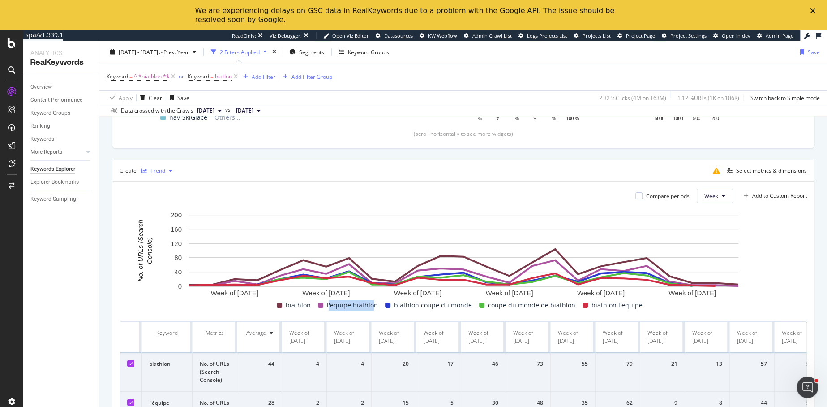
click at [162, 168] on div "Trend" at bounding box center [158, 170] width 15 height 5
click at [158, 213] on div "Series" at bounding box center [169, 214] width 55 height 11
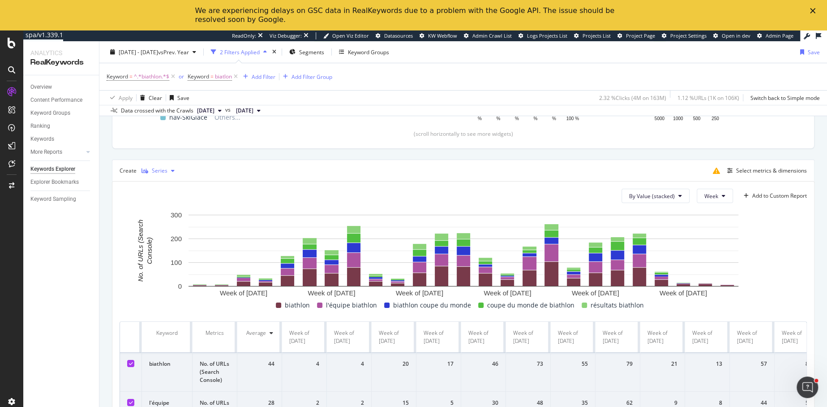
click at [162, 169] on div "Series" at bounding box center [160, 170] width 16 height 5
click at [159, 255] on div "Pie" at bounding box center [163, 259] width 8 height 8
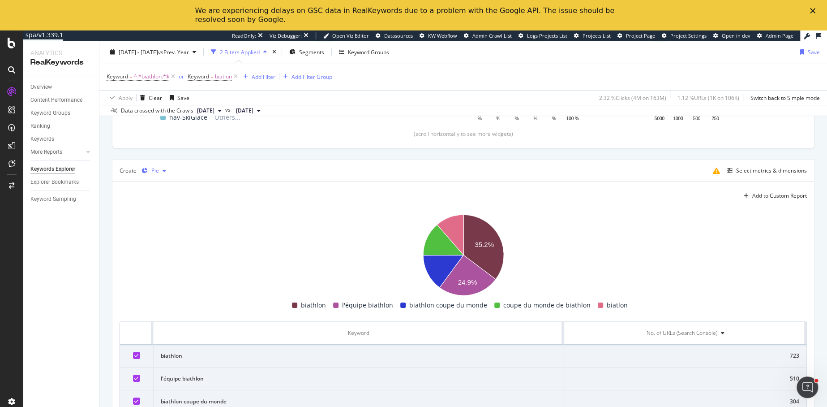
click at [154, 168] on div "Pie" at bounding box center [155, 170] width 8 height 5
click at [154, 272] on icon at bounding box center [152, 273] width 5 height 5
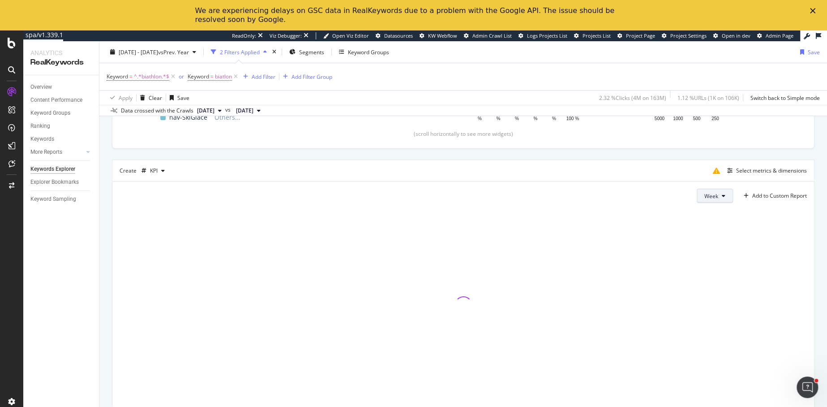
click at [620, 197] on span "Week" at bounding box center [712, 196] width 14 height 8
click at [119, 150] on div "Top Charts Clicks By botify_by_topics Level 1 By: botify_by_topics Level 1 Hold…" at bounding box center [463, 185] width 703 height 446
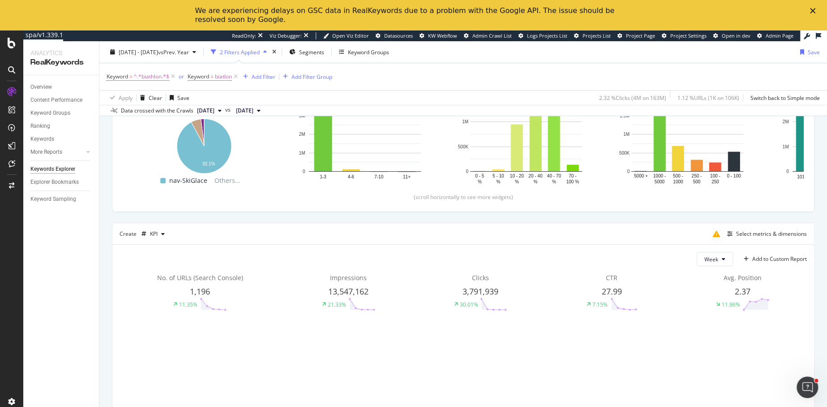
scroll to position [134, 0]
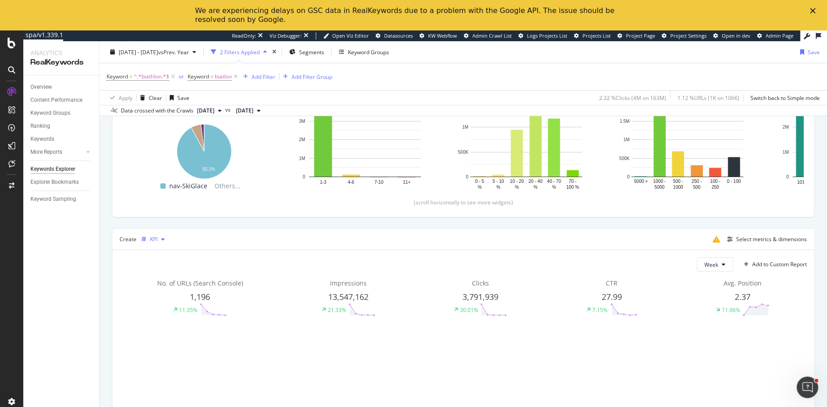
click at [158, 239] on div "button" at bounding box center [163, 239] width 11 height 5
click at [159, 250] on div "Table" at bounding box center [166, 253] width 14 height 8
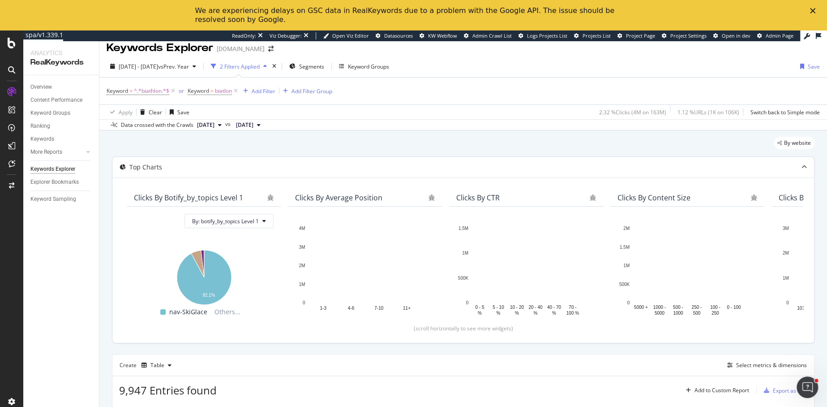
scroll to position [6, 0]
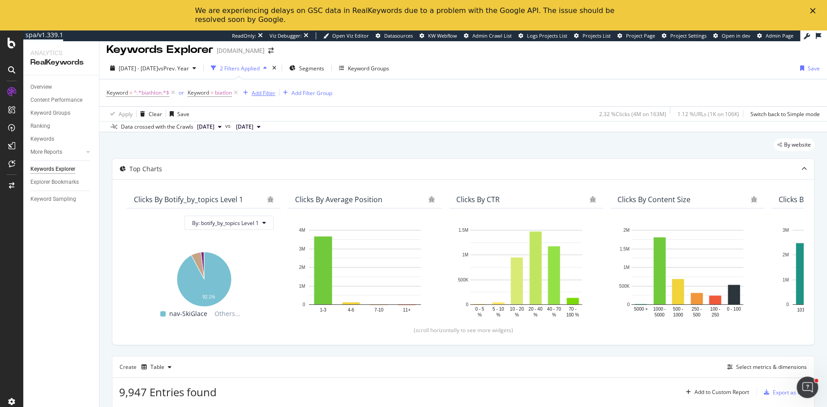
click at [267, 95] on div "Add Filter" at bounding box center [264, 93] width 24 height 8
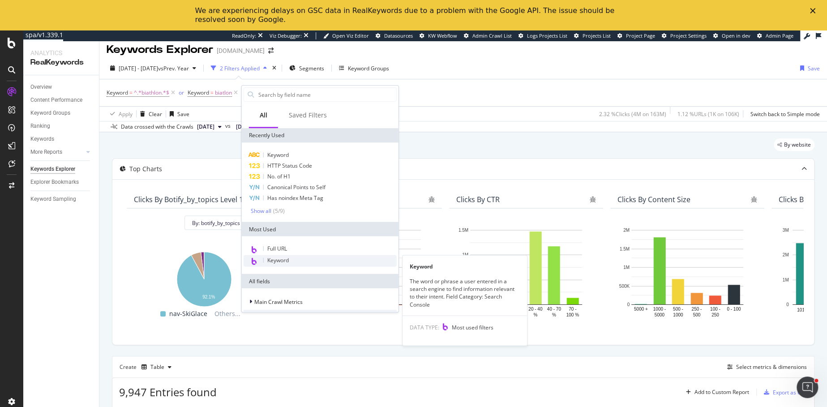
click at [276, 257] on span "Keyword" at bounding box center [278, 260] width 22 height 8
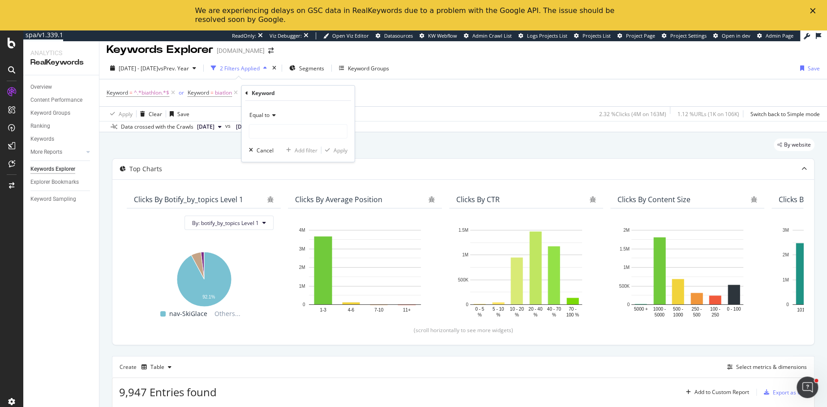
click at [265, 112] on span "Equal to" at bounding box center [259, 115] width 20 height 8
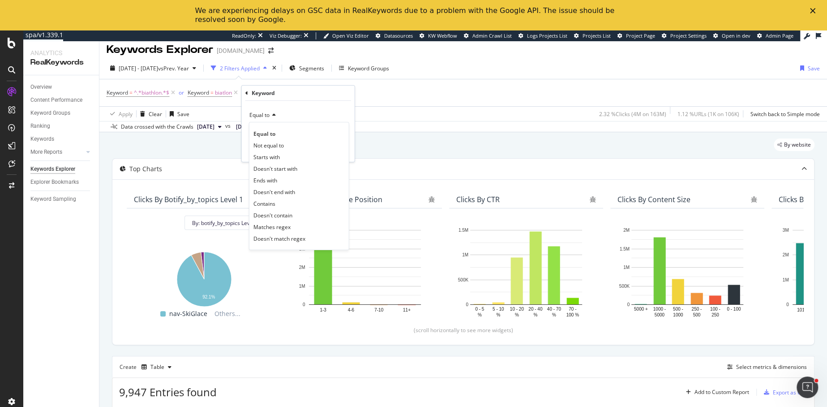
click at [394, 122] on div "Data crossed with the Crawls 2025 Mar. 31st vs 2024 Mar. 29th" at bounding box center [463, 126] width 728 height 11
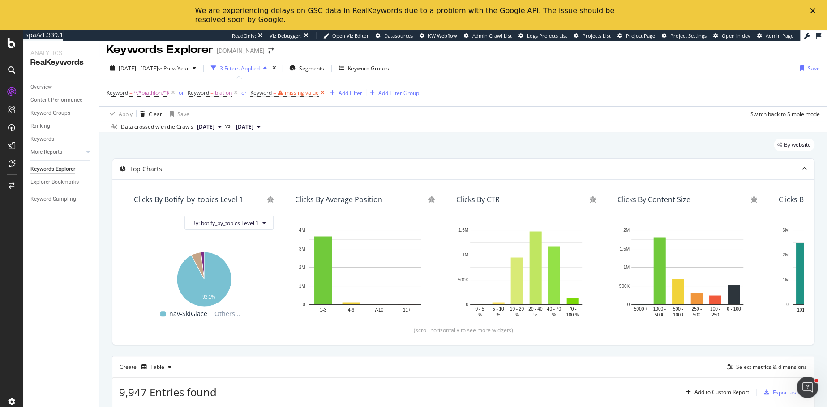
click at [323, 92] on icon at bounding box center [323, 92] width 8 height 9
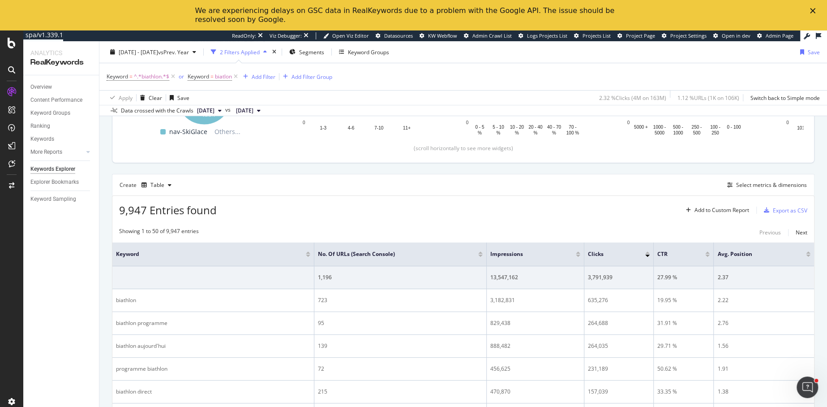
scroll to position [187, 0]
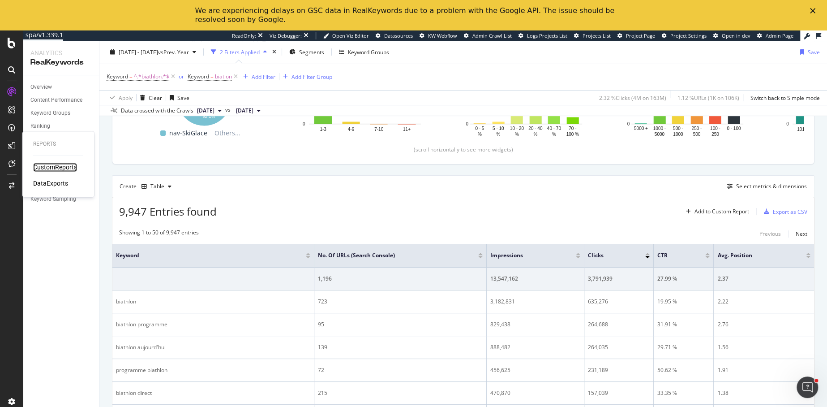
click at [49, 167] on div "CustomReports" at bounding box center [55, 167] width 44 height 9
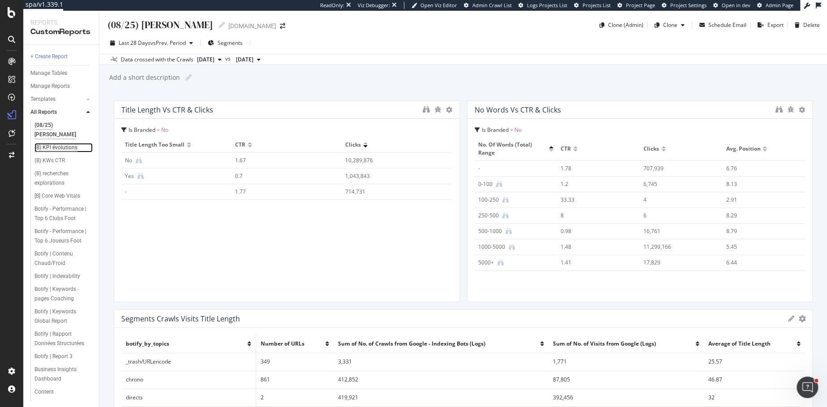
click at [57, 143] on div "(B) KPI évolutions" at bounding box center [55, 147] width 43 height 9
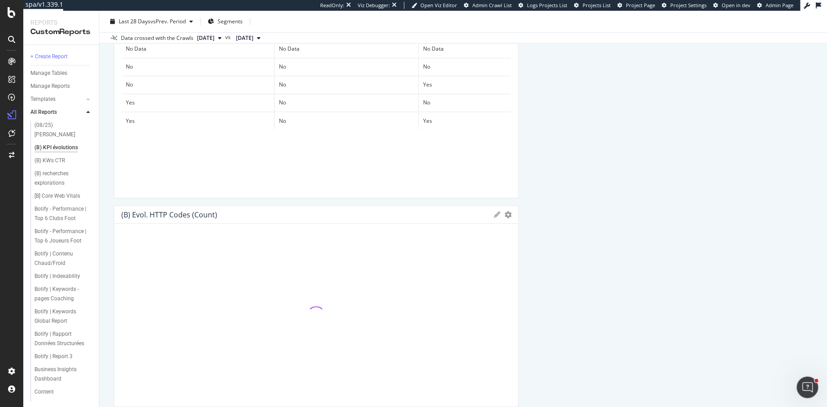
scroll to position [318, 0]
click at [65, 271] on div "Botify | Indexability" at bounding box center [57, 275] width 46 height 9
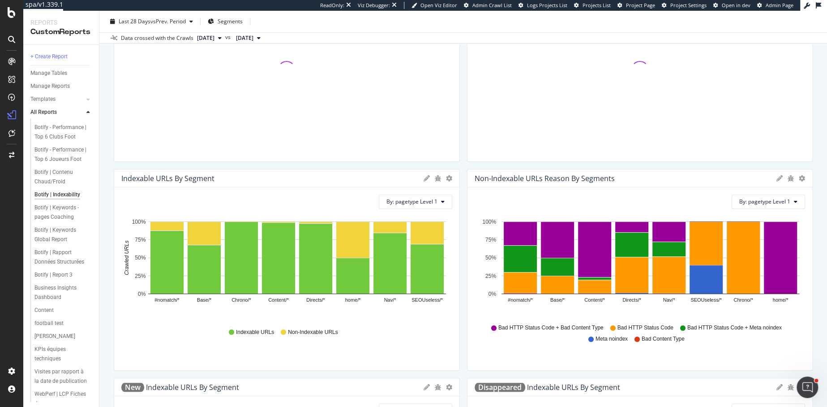
scroll to position [179, 0]
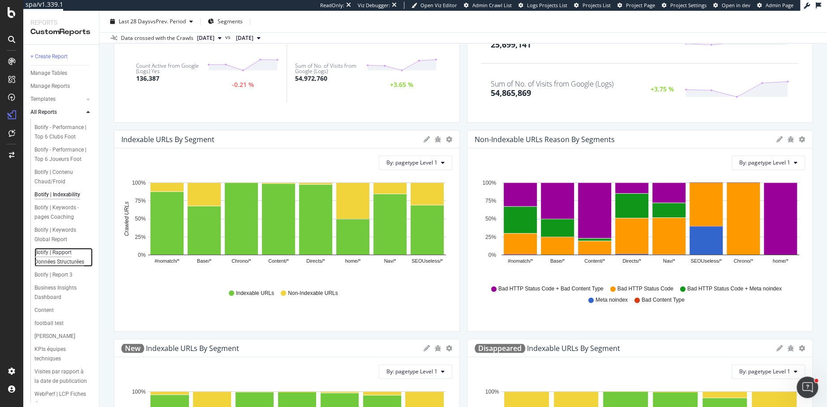
click at [52, 248] on div "Botify | Rapport Données Structurées" at bounding box center [60, 257] width 53 height 19
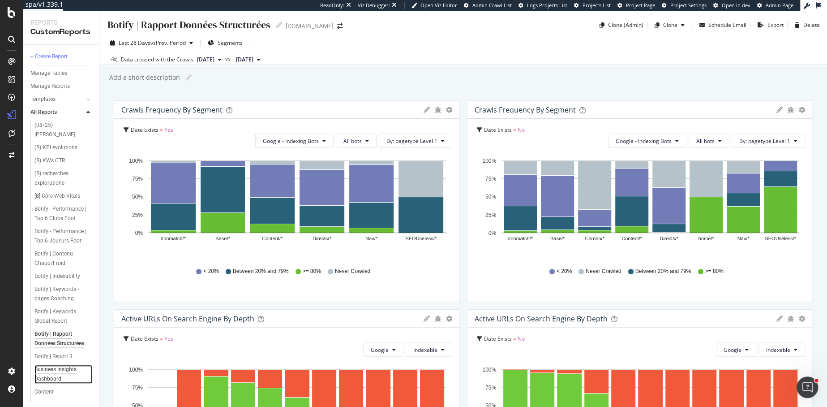
click at [53, 305] on div "Business Insights Dashboard" at bounding box center [60, 374] width 52 height 19
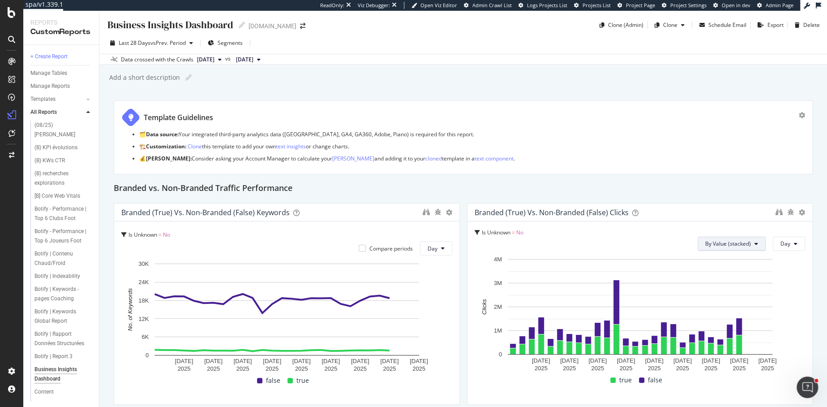
click at [620, 246] on span "By Value (stacked)" at bounding box center [728, 244] width 46 height 8
click at [53, 249] on div "Botify | Contenu Chaud/Froid" at bounding box center [60, 258] width 52 height 19
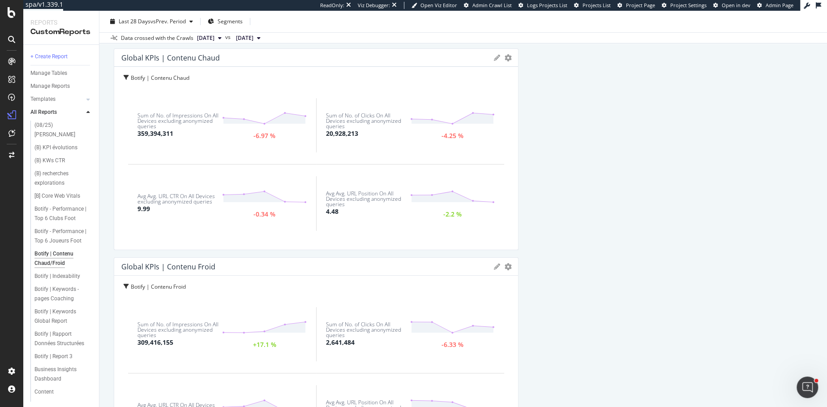
scroll to position [51, 0]
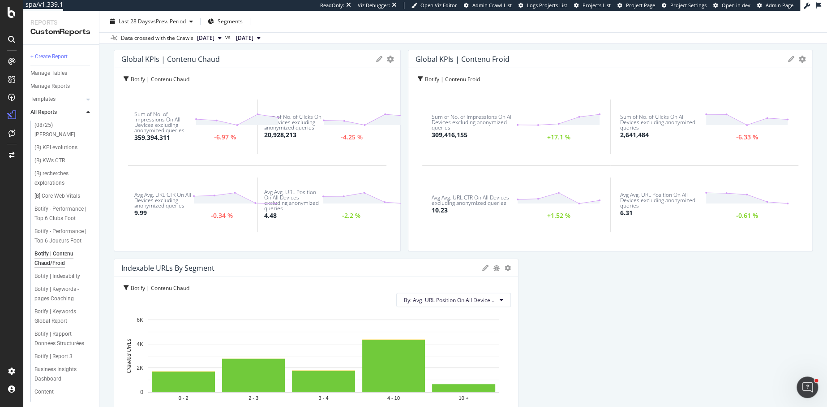
drag, startPoint x: 517, startPoint y: 184, endPoint x: 411, endPoint y: 184, distance: 105.7
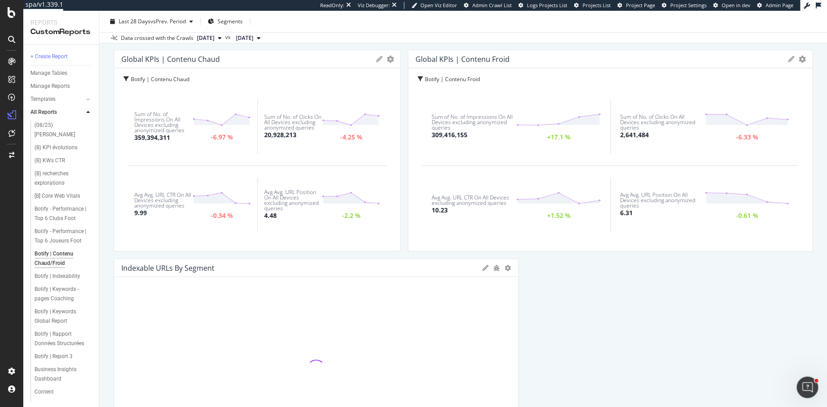
drag, startPoint x: 398, startPoint y: 170, endPoint x: 431, endPoint y: 170, distance: 33.1
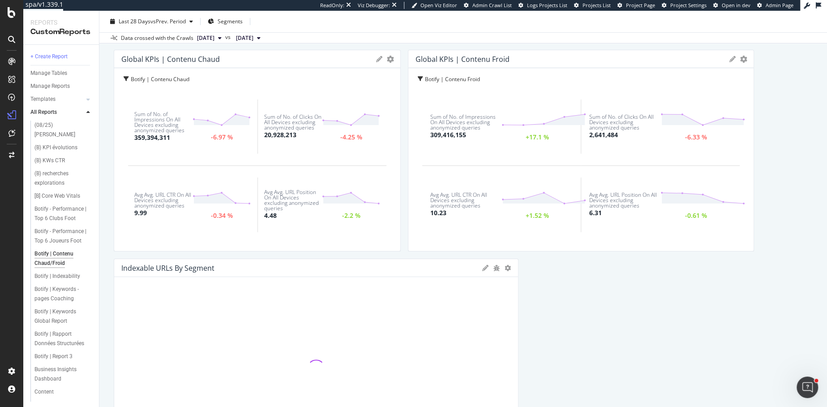
drag, startPoint x: 812, startPoint y: 224, endPoint x: 441, endPoint y: 172, distance: 374.9
click at [620, 224] on div "Global KPIs | Contenu Froid KPIs Table Edit KPIs Edit Filter Export as CSV Dele…" at bounding box center [581, 151] width 346 height 202
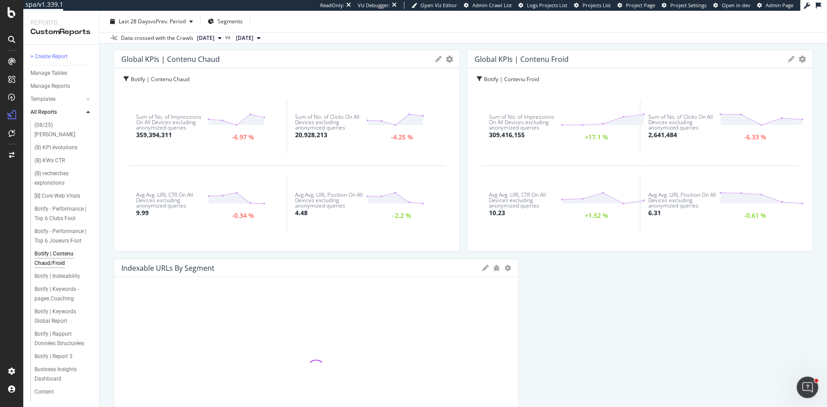
drag, startPoint x: 397, startPoint y: 158, endPoint x: 438, endPoint y: 157, distance: 40.3
click at [438, 157] on div "Global KPIs | Contenu Chaud KPIs Table Edit KPIs Edit Filter Export as CSV Dele…" at bounding box center [287, 151] width 346 height 202
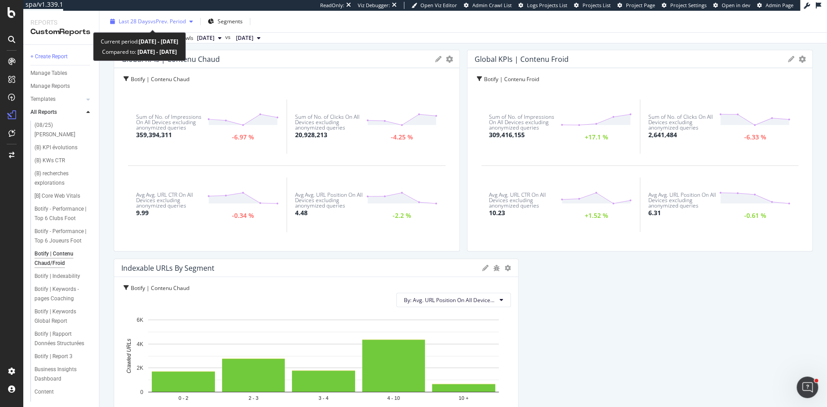
click at [151, 21] on span "vs Prev. Period" at bounding box center [168, 21] width 35 height 8
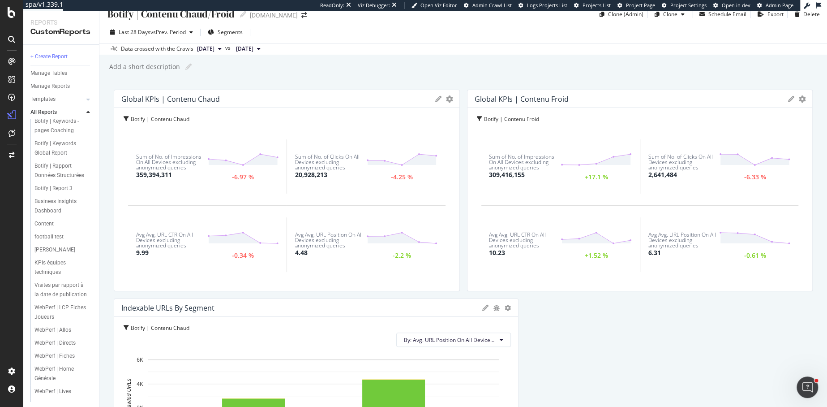
scroll to position [0, 0]
click at [50, 128] on div "(08/25) HASSEN" at bounding box center [59, 129] width 51 height 19
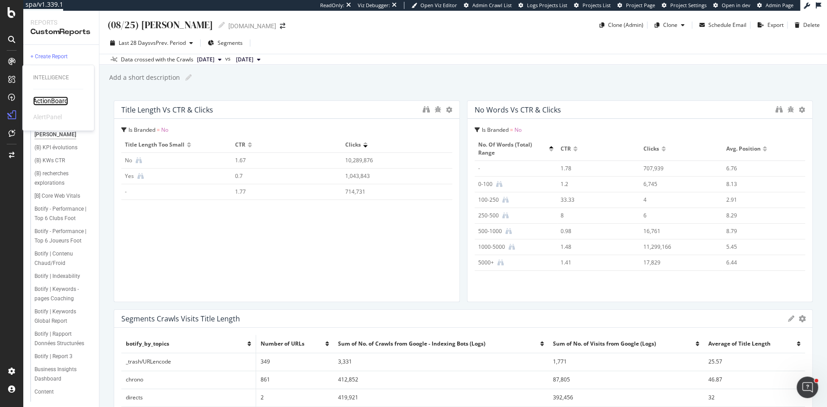
click at [40, 100] on div "ActionBoard" at bounding box center [50, 100] width 35 height 9
